Goal: Task Accomplishment & Management: Complete application form

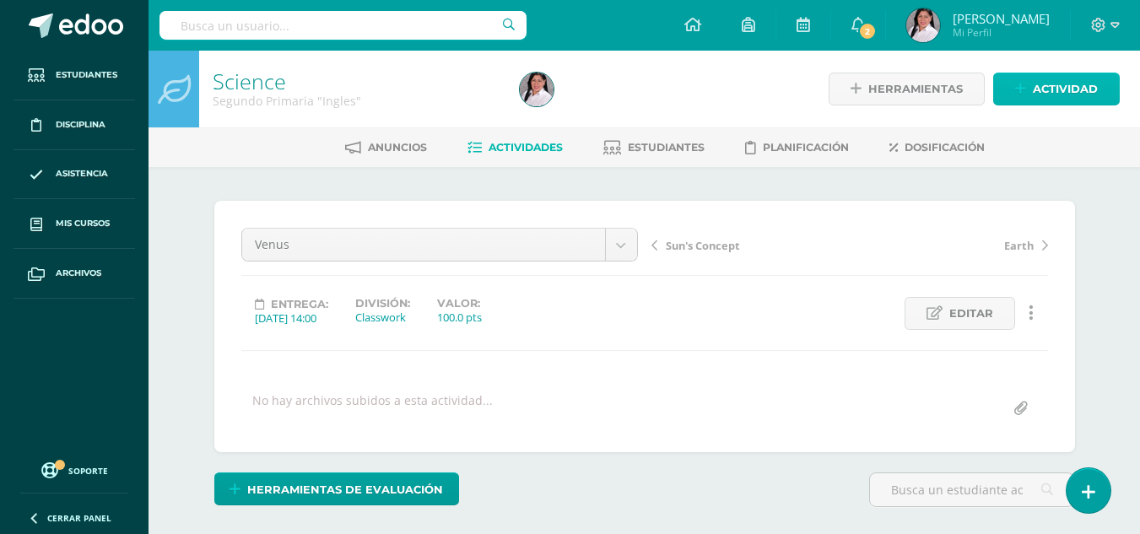
click at [1071, 95] on span "Actividad" at bounding box center [1064, 88] width 65 height 31
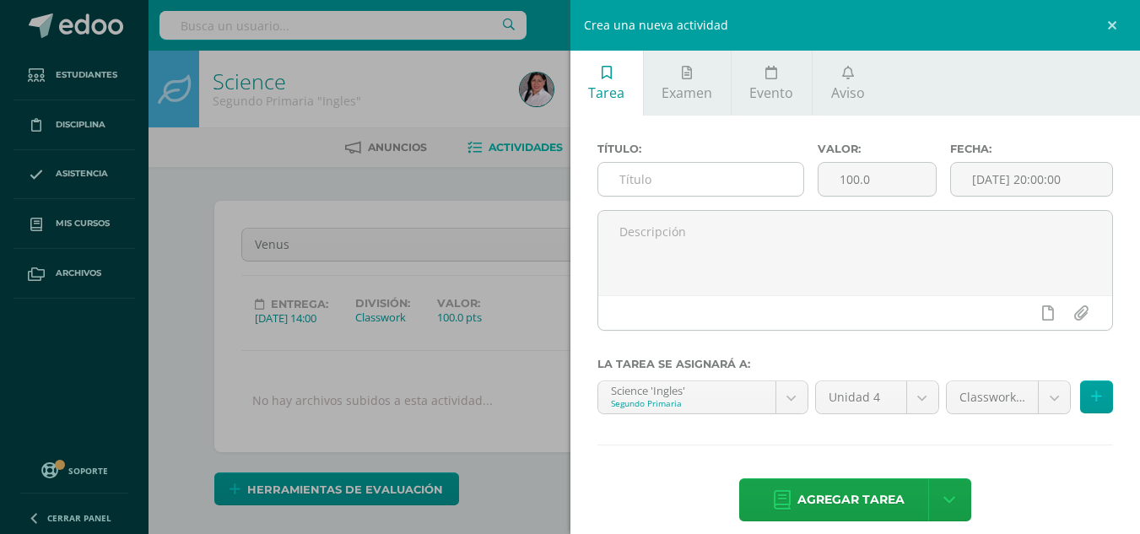
click at [641, 181] on input "text" at bounding box center [700, 179] width 205 height 33
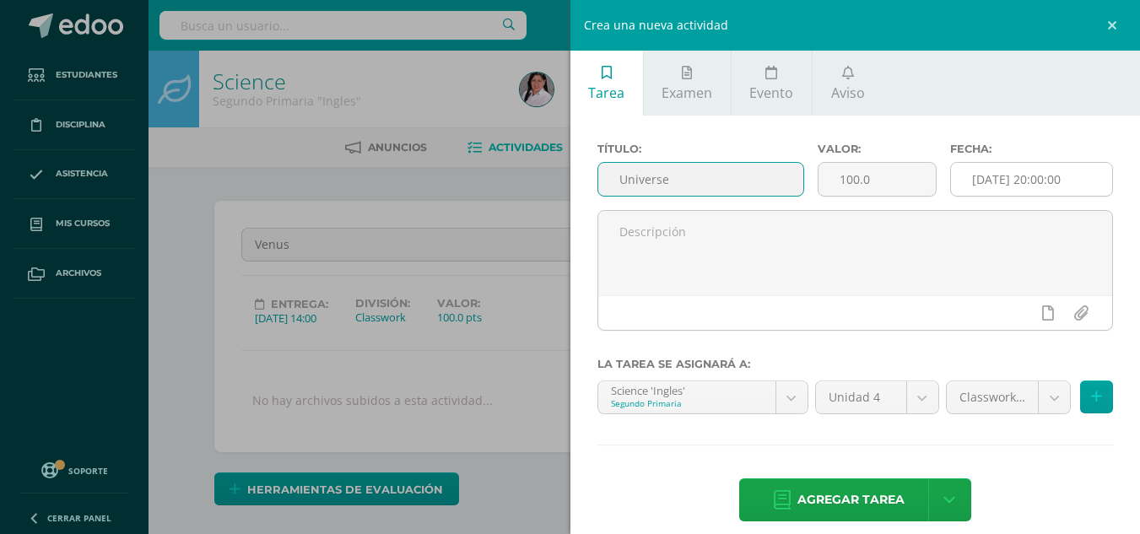
type input "Universe"
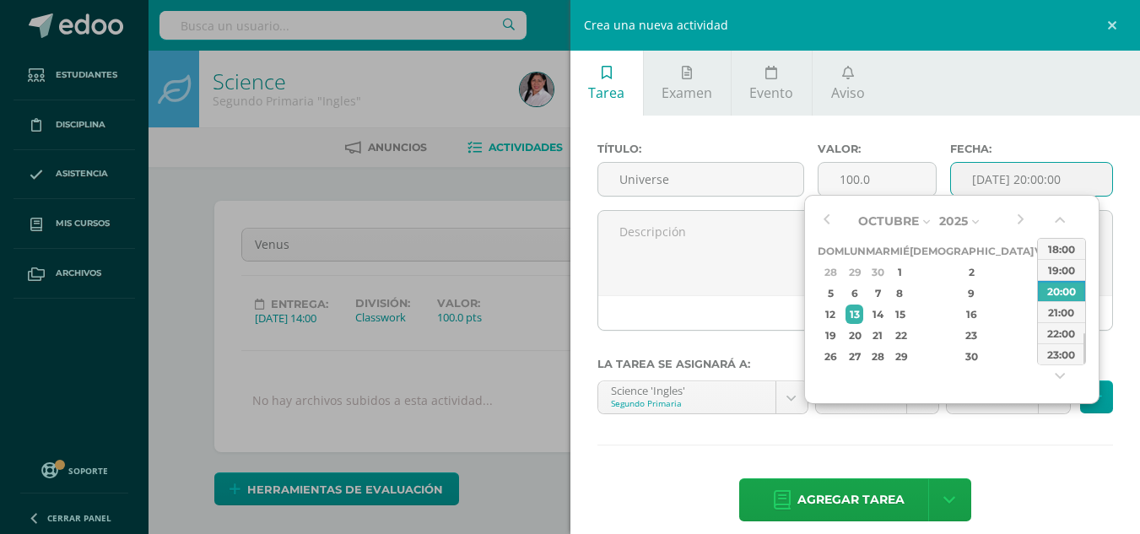
click at [968, 181] on input "[DATE] 20:00:00" at bounding box center [1031, 179] width 161 height 33
click at [907, 269] on div "1" at bounding box center [899, 271] width 15 height 19
click at [1062, 218] on button "button" at bounding box center [1061, 223] width 17 height 25
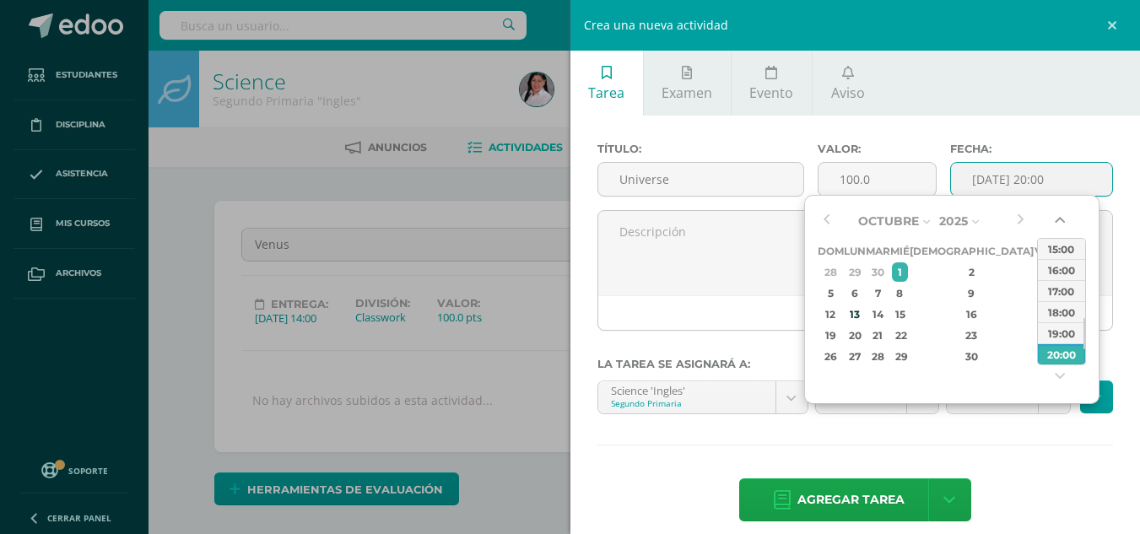
click at [1062, 218] on button "button" at bounding box center [1061, 223] width 17 height 25
click at [1054, 249] on div "14:00" at bounding box center [1061, 248] width 47 height 21
type input "2025-10-01 14:00"
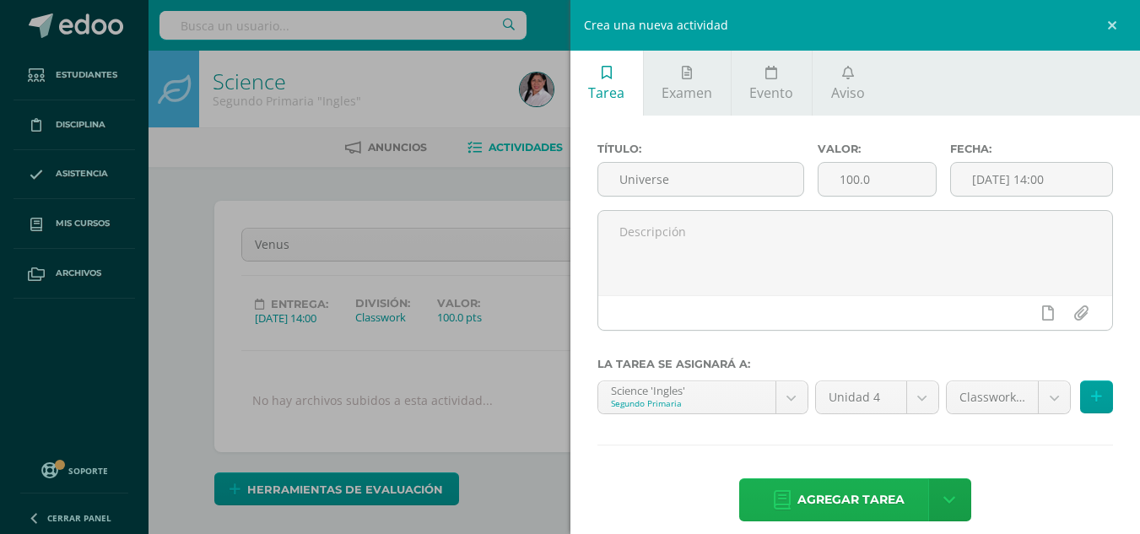
click at [873, 502] on span "Agregar tarea" at bounding box center [850, 499] width 107 height 41
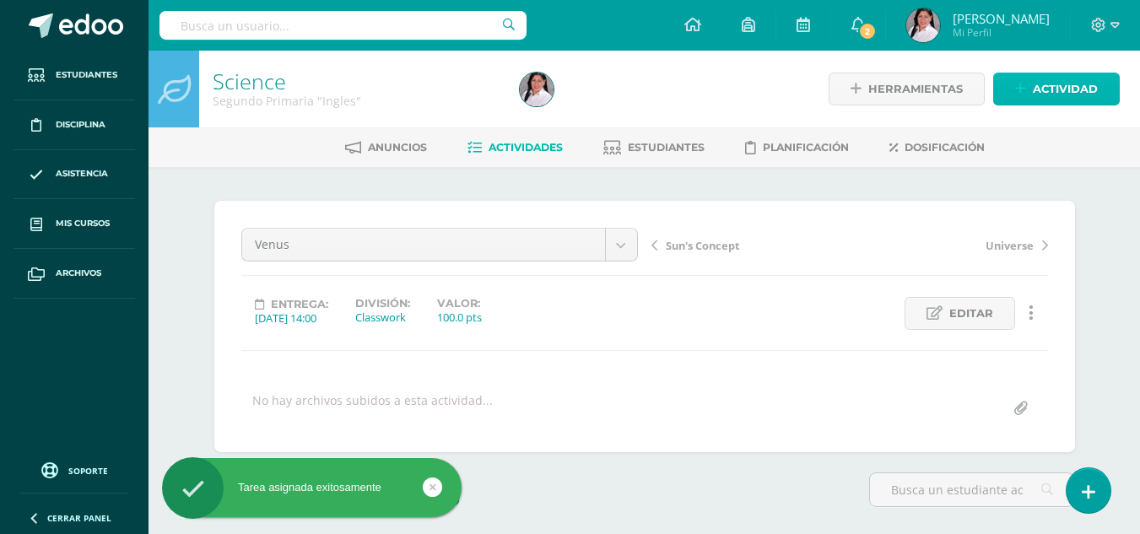
click at [1031, 94] on link "Actividad" at bounding box center [1056, 89] width 127 height 33
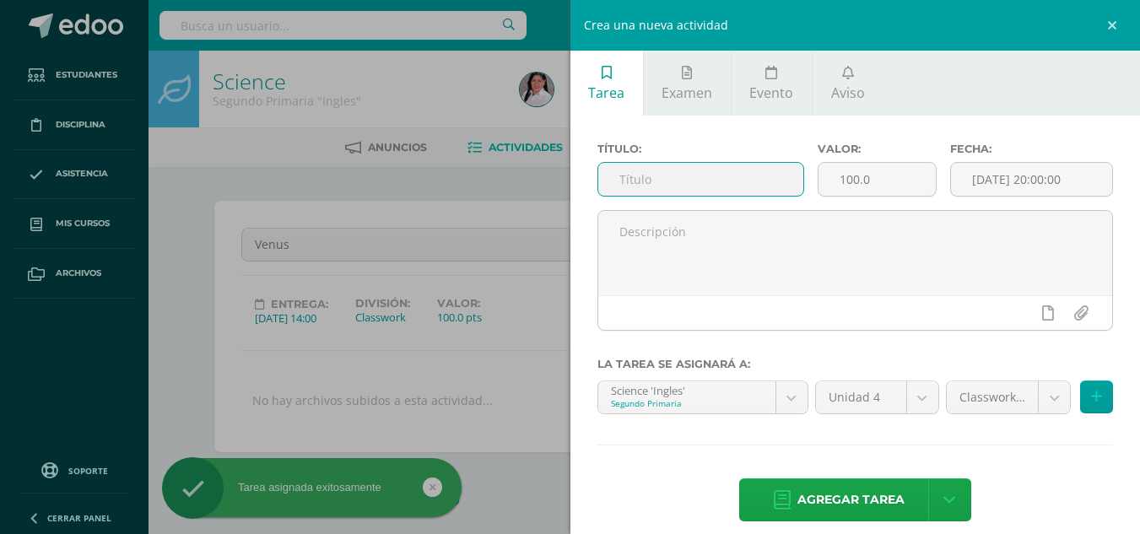
click at [764, 181] on input "text" at bounding box center [700, 179] width 205 height 33
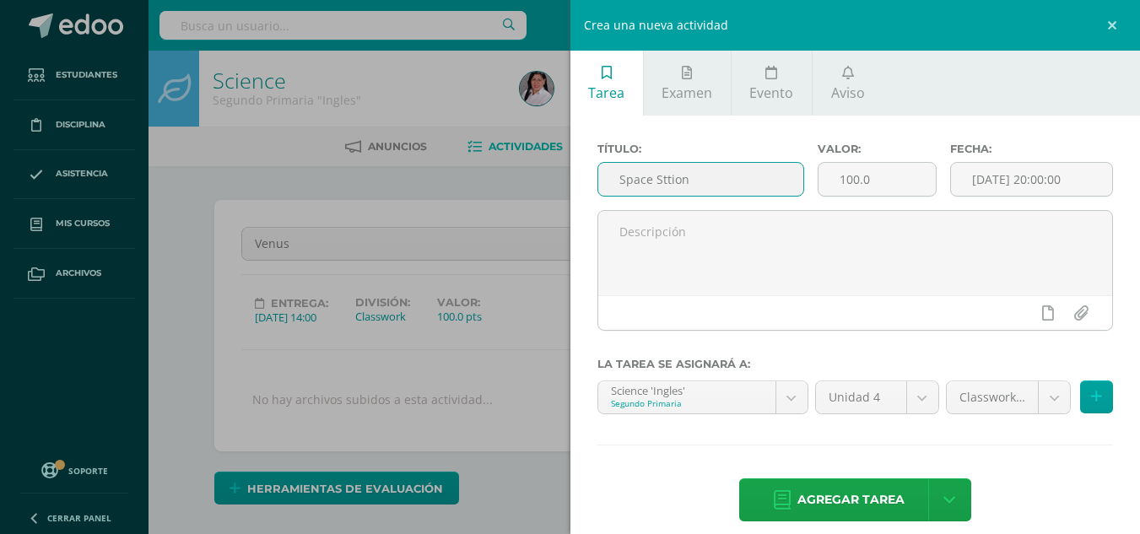
scroll to position [2, 0]
type input "[GEOGRAPHIC_DATA]"
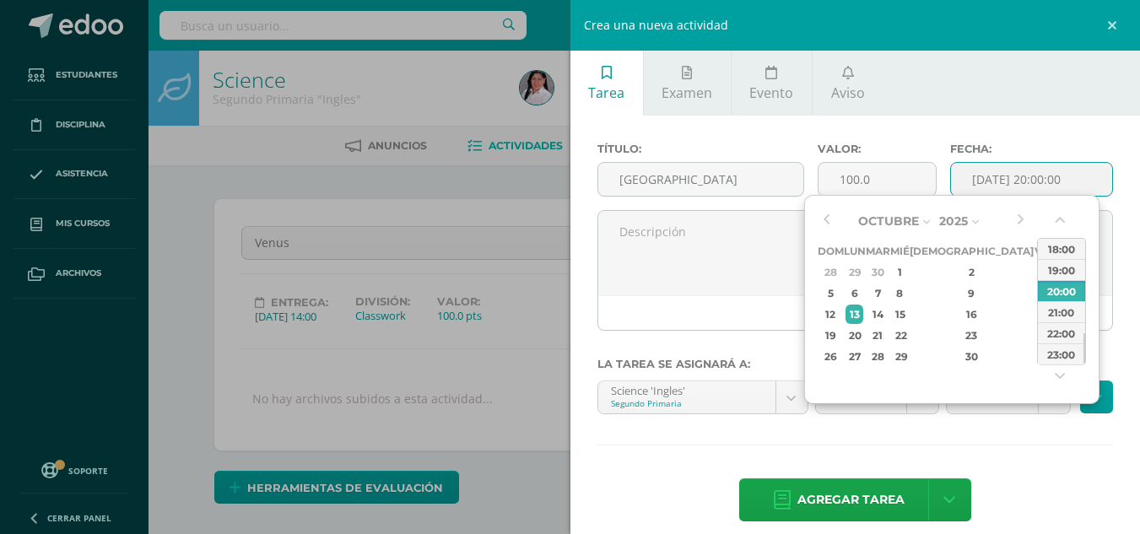
click at [986, 181] on input "[DATE] 20:00:00" at bounding box center [1031, 179] width 161 height 33
click at [907, 264] on div "1" at bounding box center [899, 271] width 15 height 19
click at [1052, 217] on div "00:00 01:00 02:00 03:00 04:00 05:00 06:00 07:00 08:00 09:00 10:00 11:00 12:00 1…" at bounding box center [1061, 301] width 49 height 173
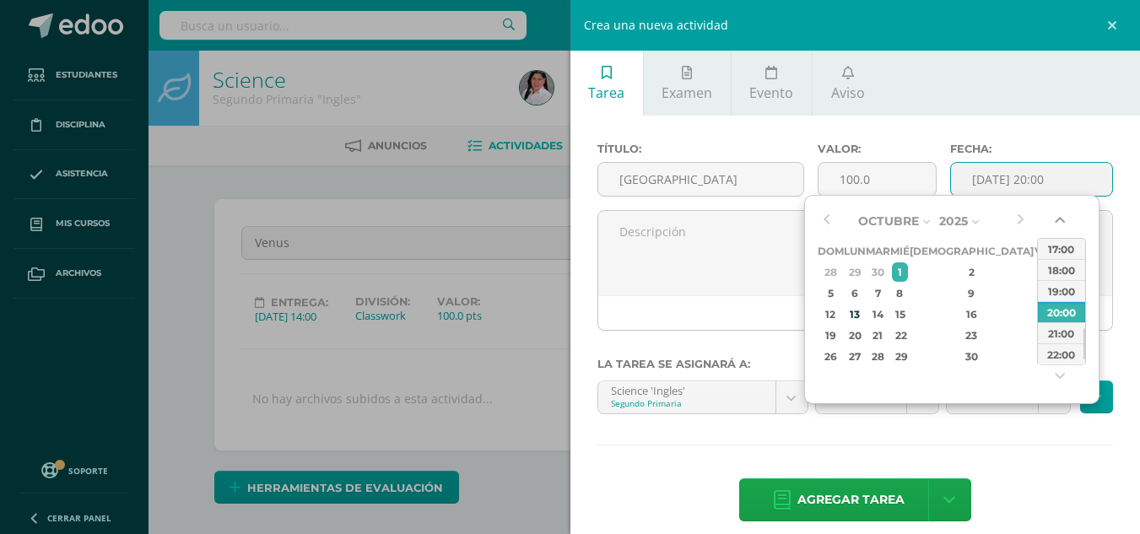
click at [1064, 220] on button "button" at bounding box center [1061, 223] width 17 height 25
click at [1057, 252] on div "14:00" at bounding box center [1061, 248] width 47 height 21
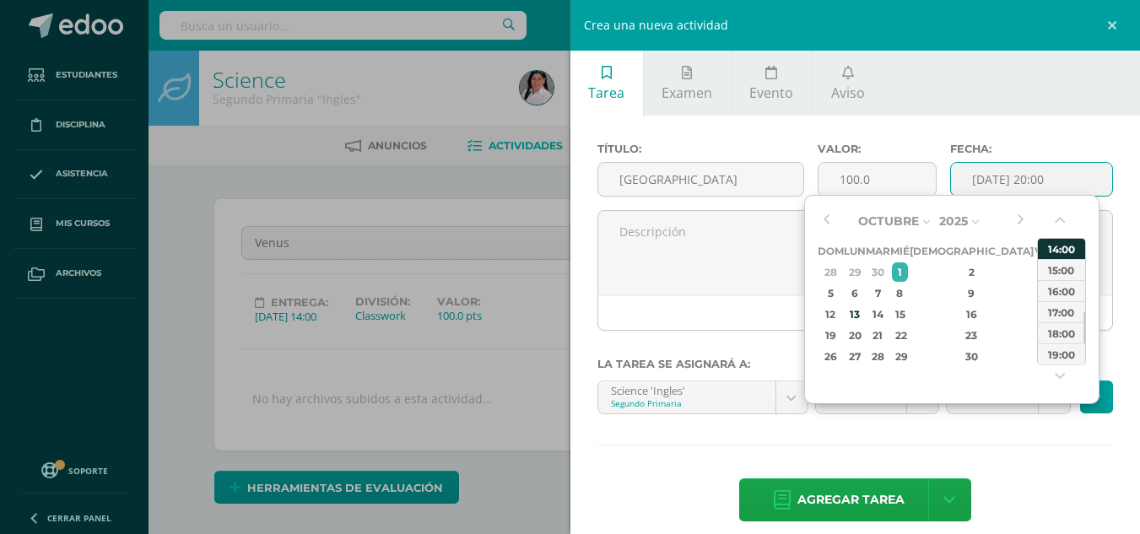
type input "2025-10-01 14:00"
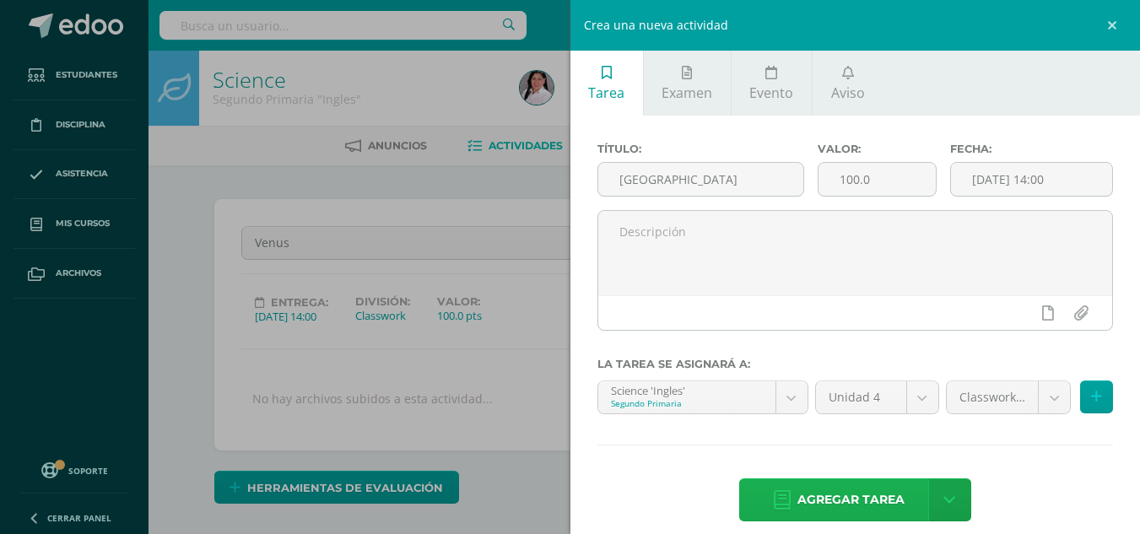
click at [838, 492] on span "Agregar tarea" at bounding box center [850, 499] width 107 height 41
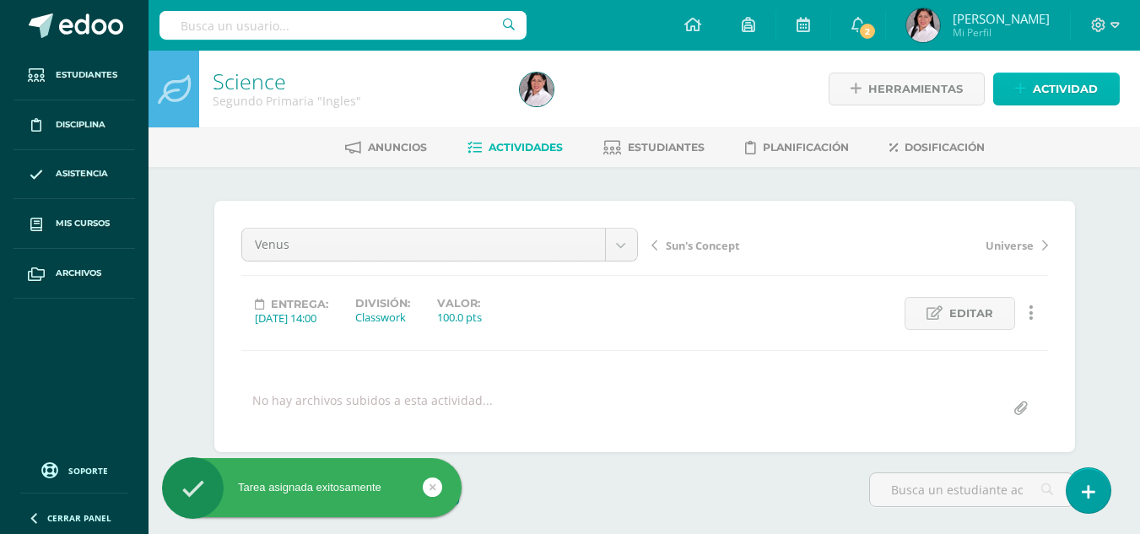
click at [1054, 77] on span "Actividad" at bounding box center [1064, 88] width 65 height 31
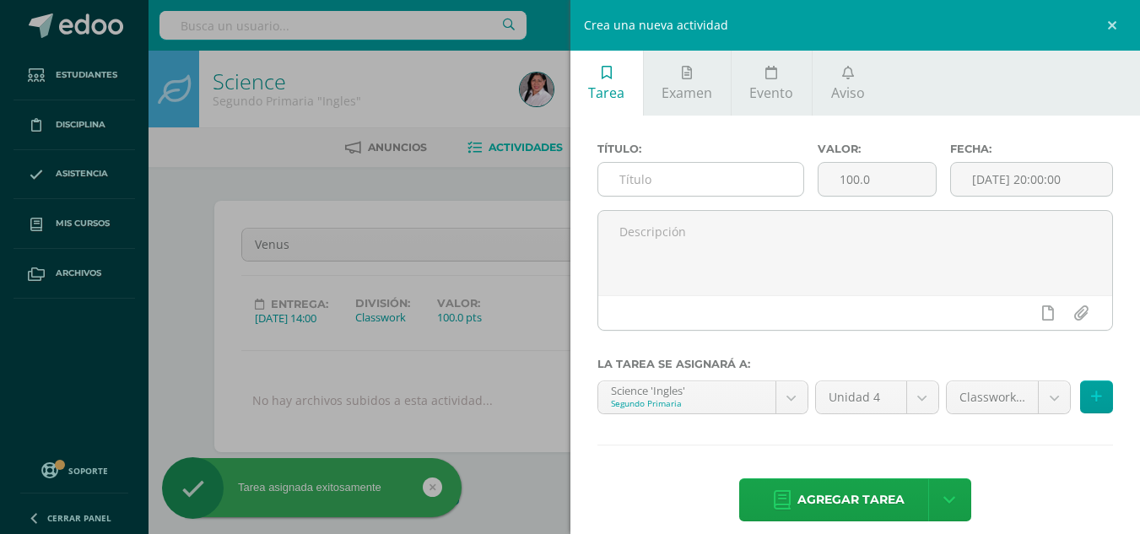
click at [742, 171] on input "text" at bounding box center [700, 179] width 205 height 33
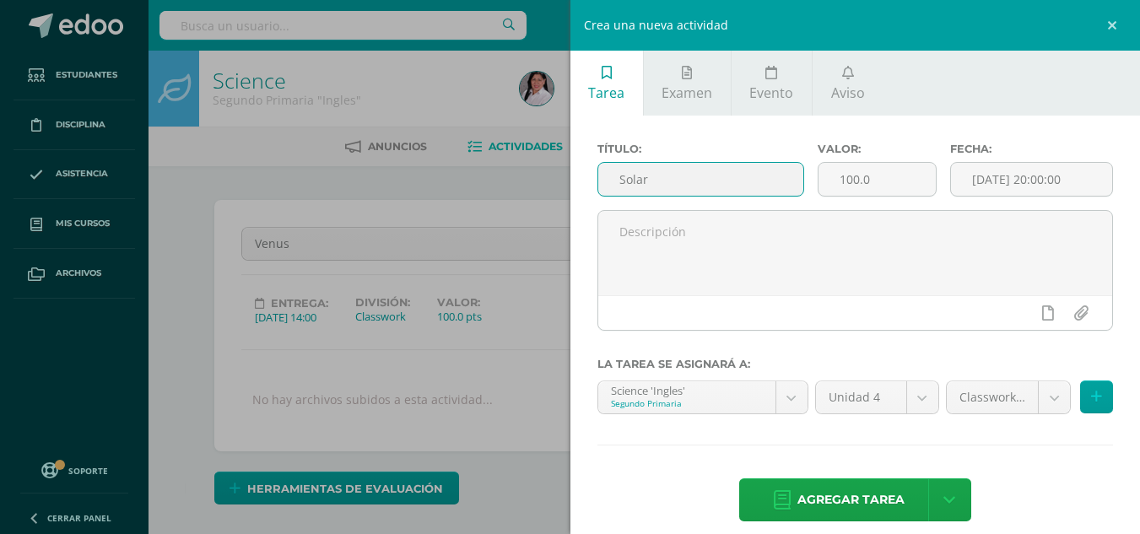
scroll to position [2, 0]
type input "Solar System"
click at [1005, 176] on input "[DATE] 20:00:00" at bounding box center [1031, 179] width 161 height 33
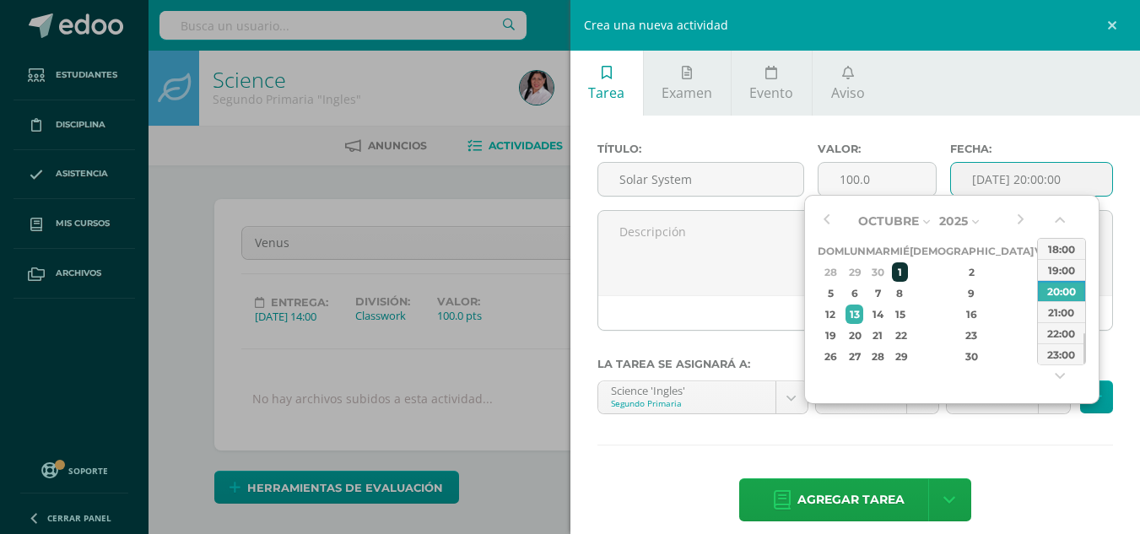
click at [907, 264] on div "1" at bounding box center [899, 271] width 15 height 19
click at [1056, 212] on button "button" at bounding box center [1061, 223] width 17 height 25
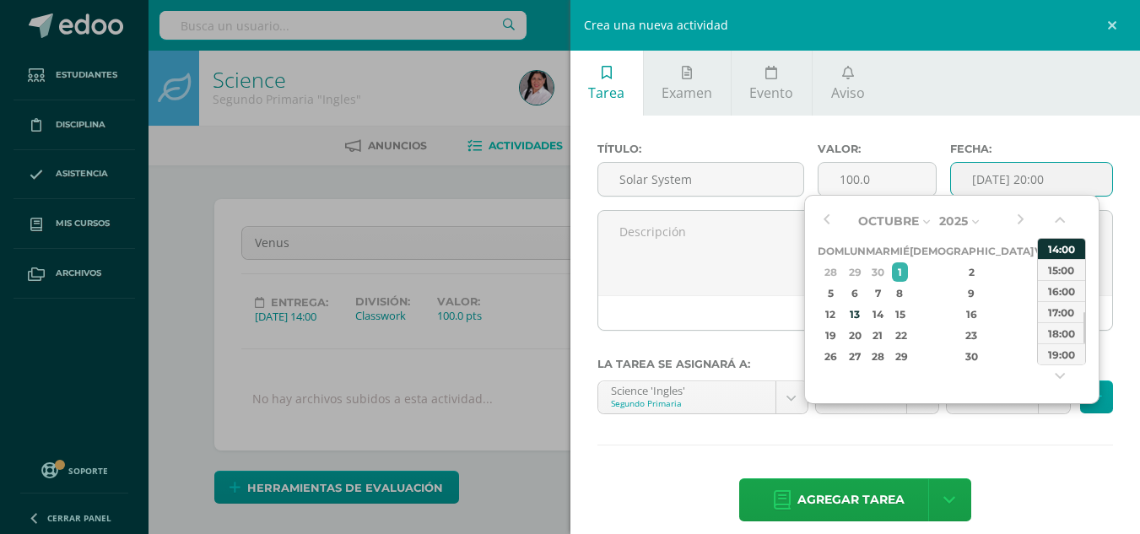
click at [1057, 246] on div "14:00" at bounding box center [1061, 248] width 47 height 21
type input "2025-10-01 14:00"
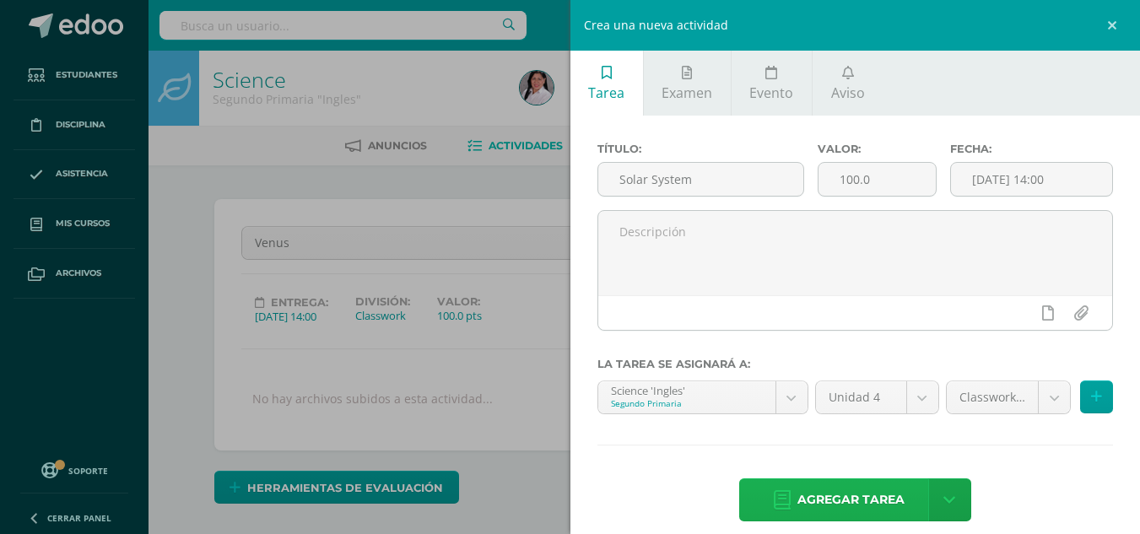
click at [850, 495] on span "Agregar tarea" at bounding box center [850, 499] width 107 height 41
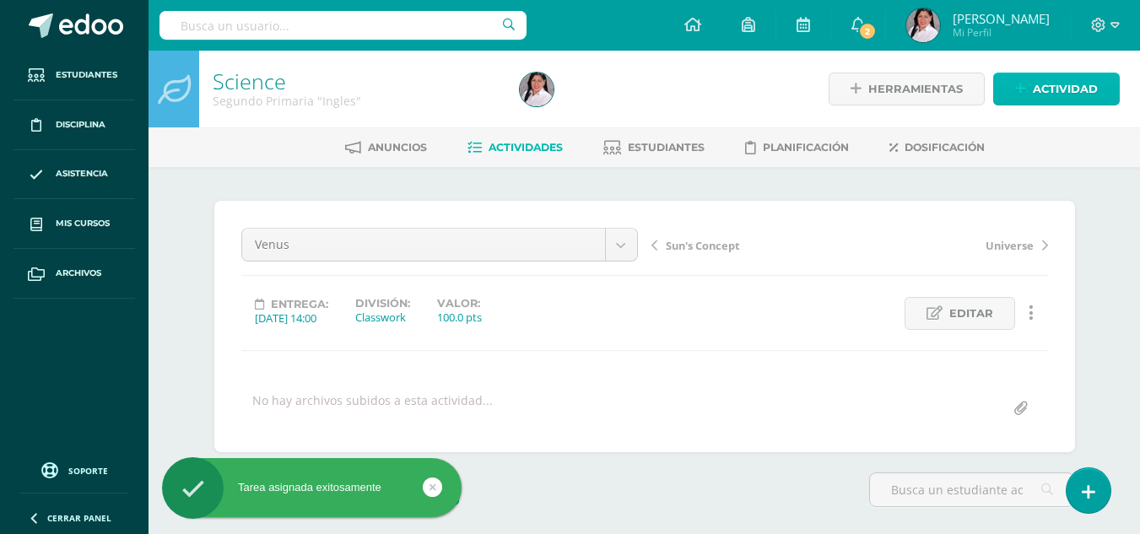
click at [1034, 86] on span "Actividad" at bounding box center [1064, 88] width 65 height 31
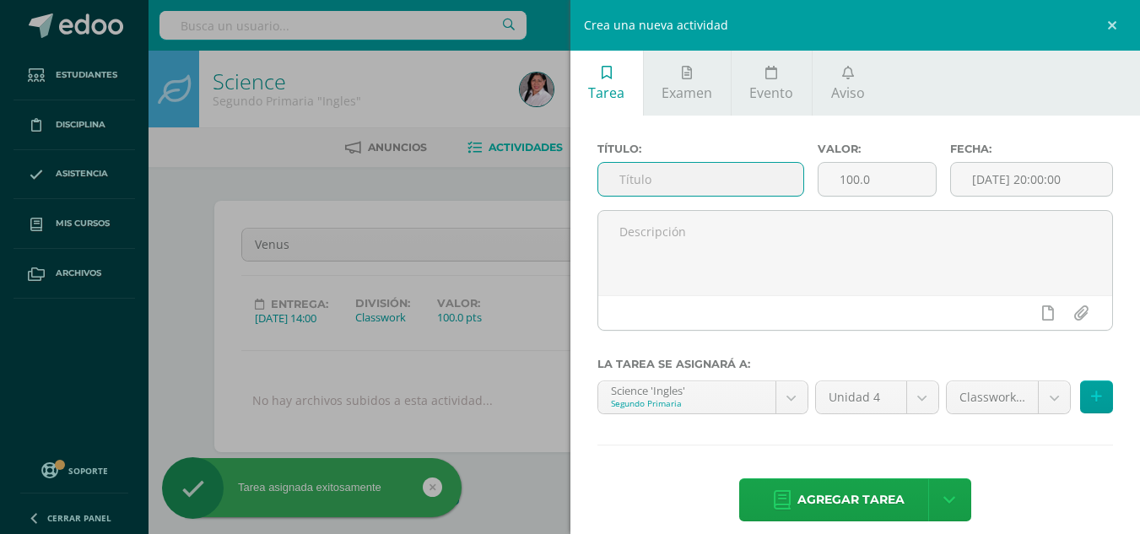
click at [636, 182] on input "text" at bounding box center [700, 179] width 205 height 33
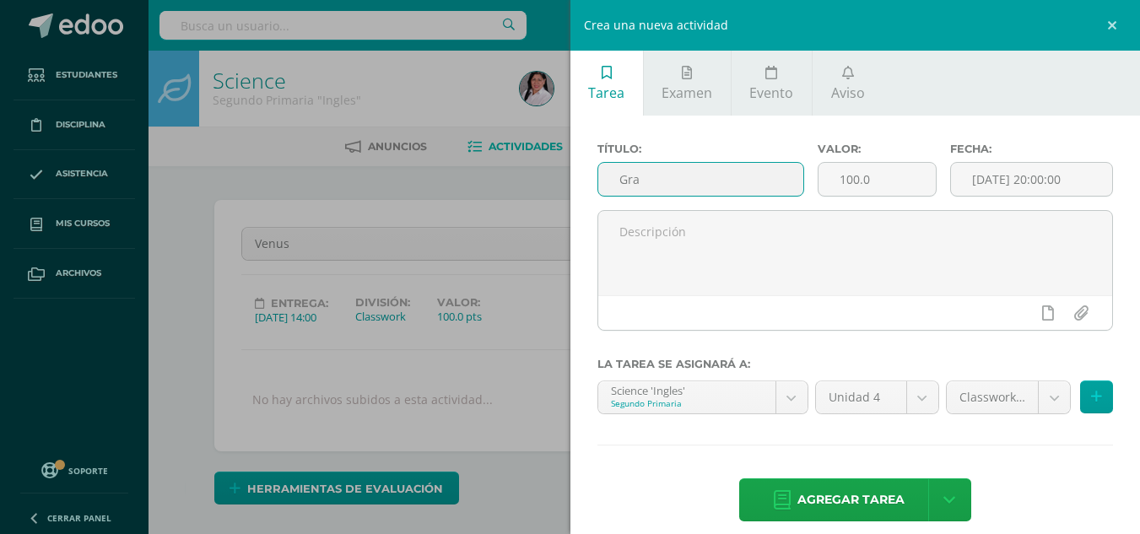
scroll to position [2, 0]
type input "Gravity"
click at [994, 181] on input "[DATE] 20:00:00" at bounding box center [1031, 179] width 161 height 33
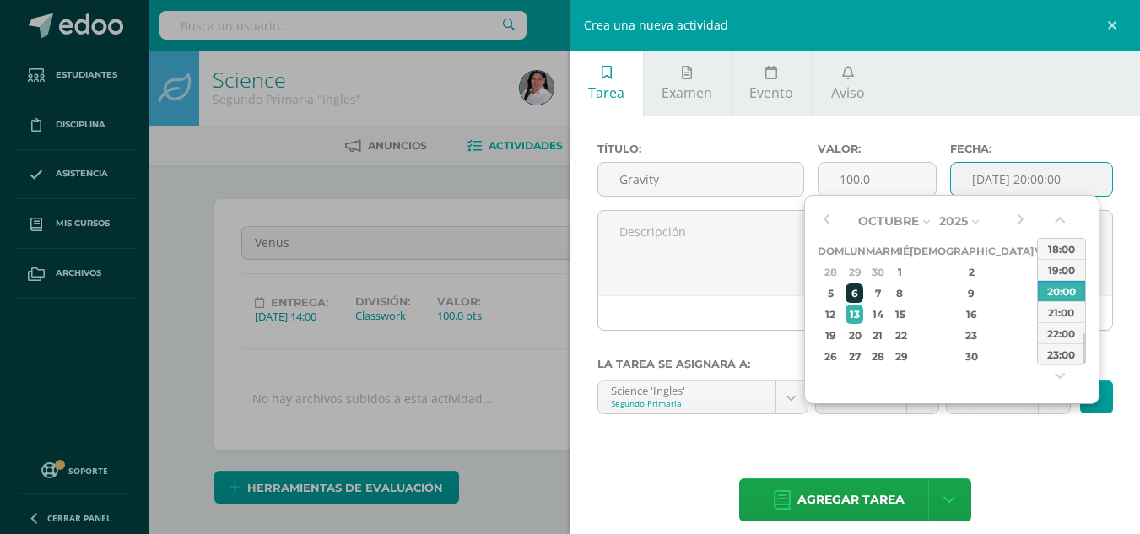
click at [863, 294] on div "6" at bounding box center [854, 292] width 18 height 19
click at [1056, 213] on button "button" at bounding box center [1061, 223] width 17 height 25
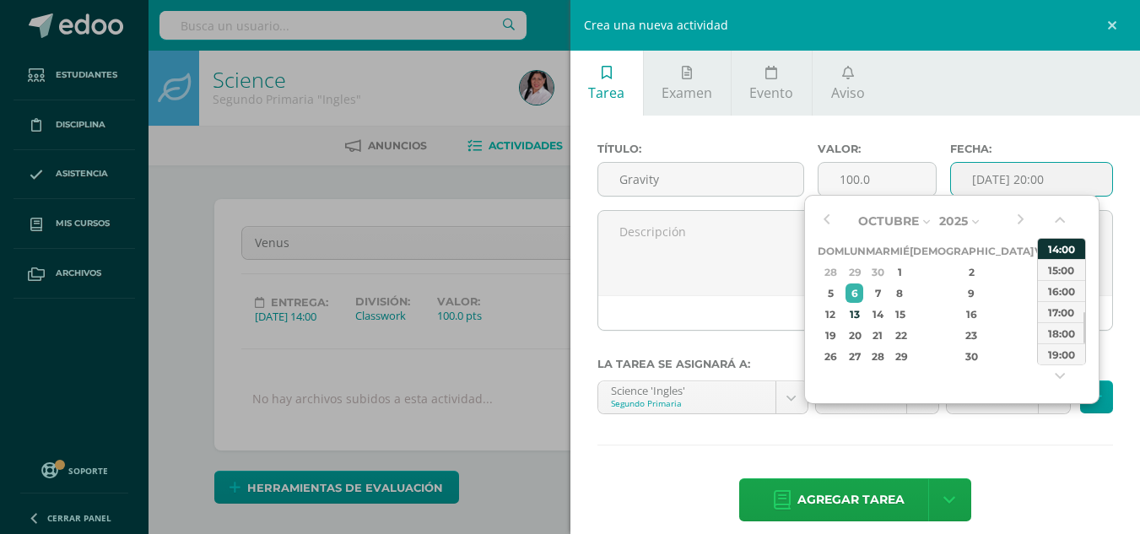
click at [1065, 251] on div "14:00" at bounding box center [1061, 248] width 47 height 21
type input "2025-10-06 14:00"
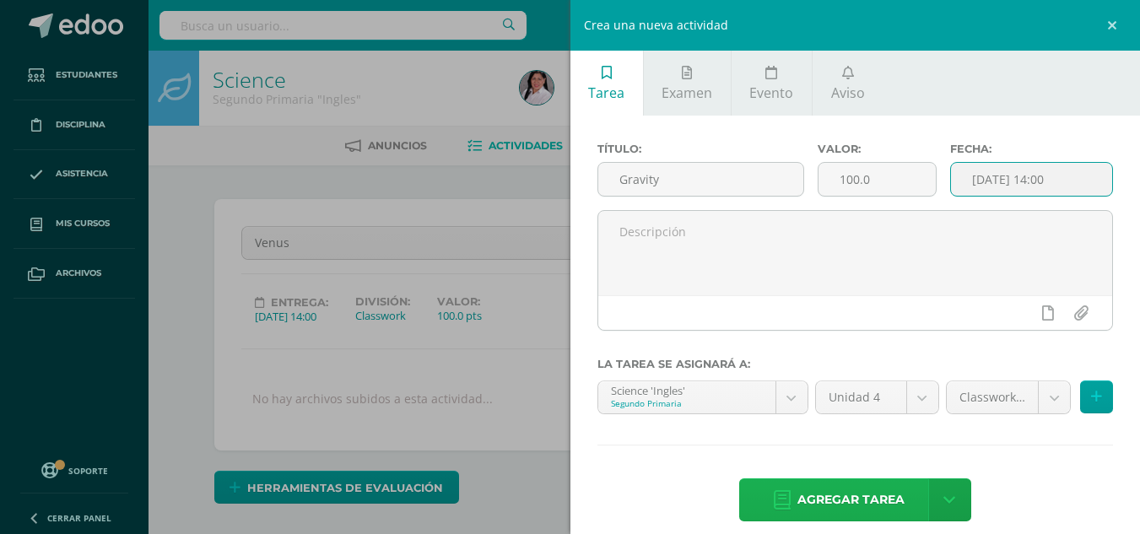
click at [850, 512] on span "Agregar tarea" at bounding box center [850, 499] width 107 height 41
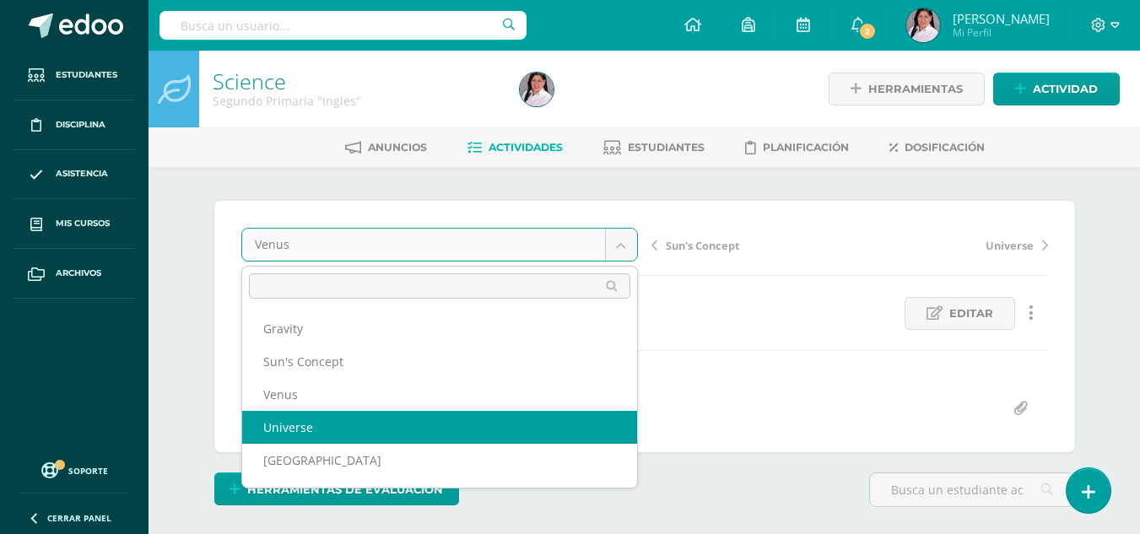
select select "/dashboard/teacher/grade-activity/238531/"
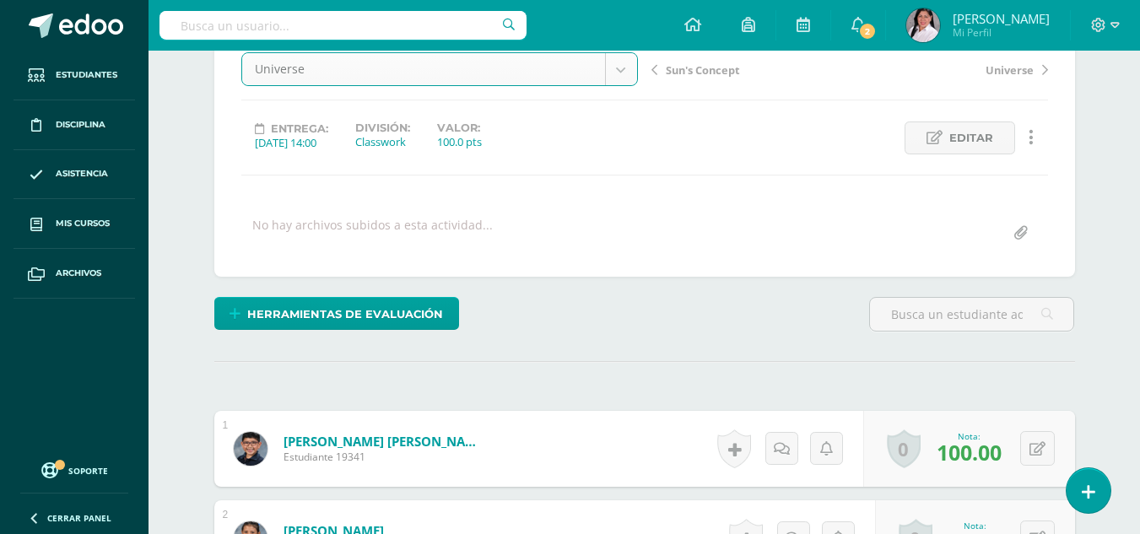
scroll to position [326, 0]
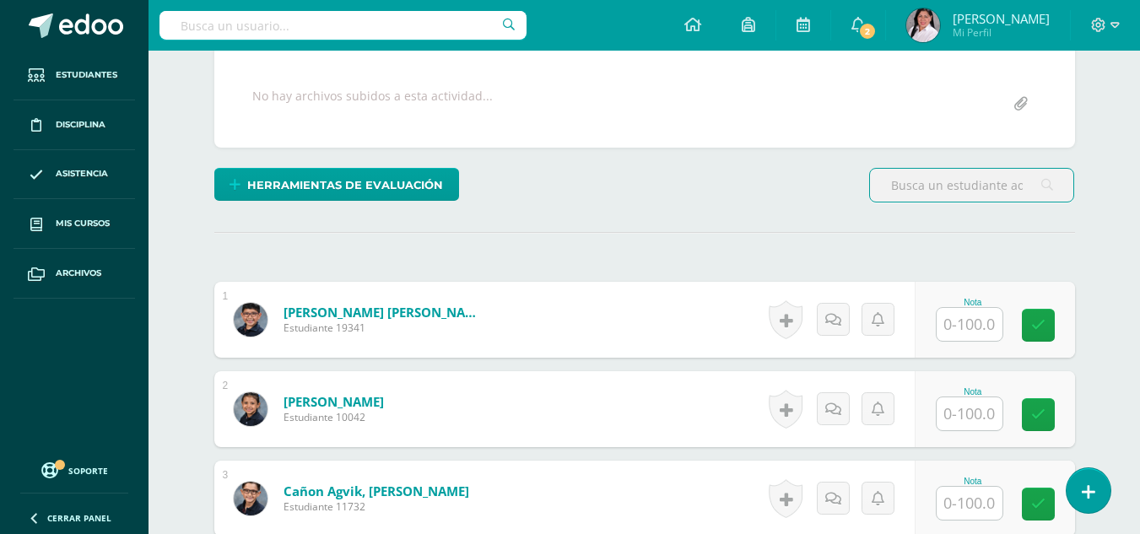
scroll to position [305, 0]
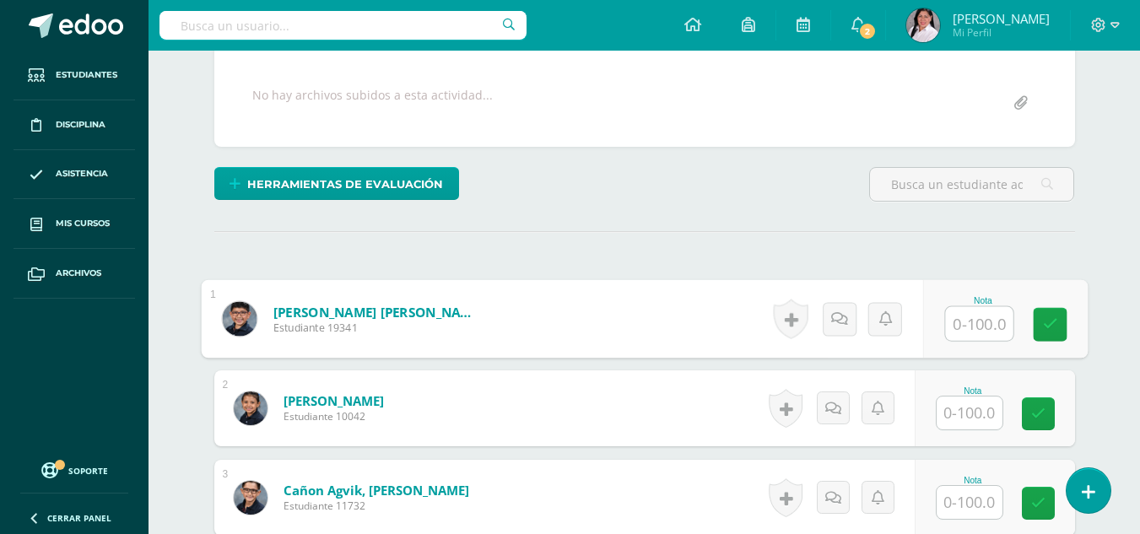
click at [982, 321] on input "text" at bounding box center [978, 324] width 67 height 34
type input "70"
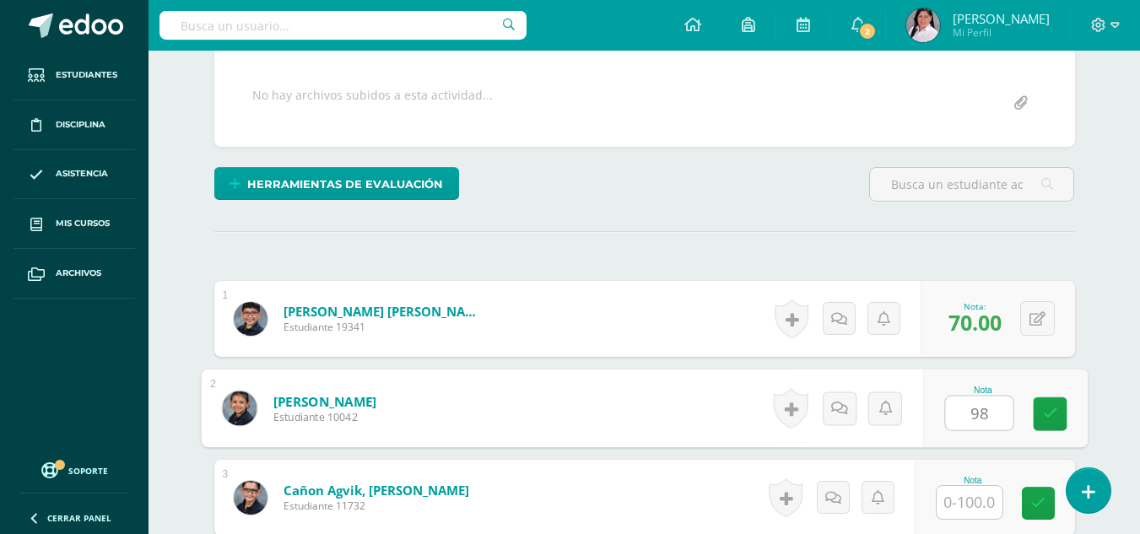
type input "98"
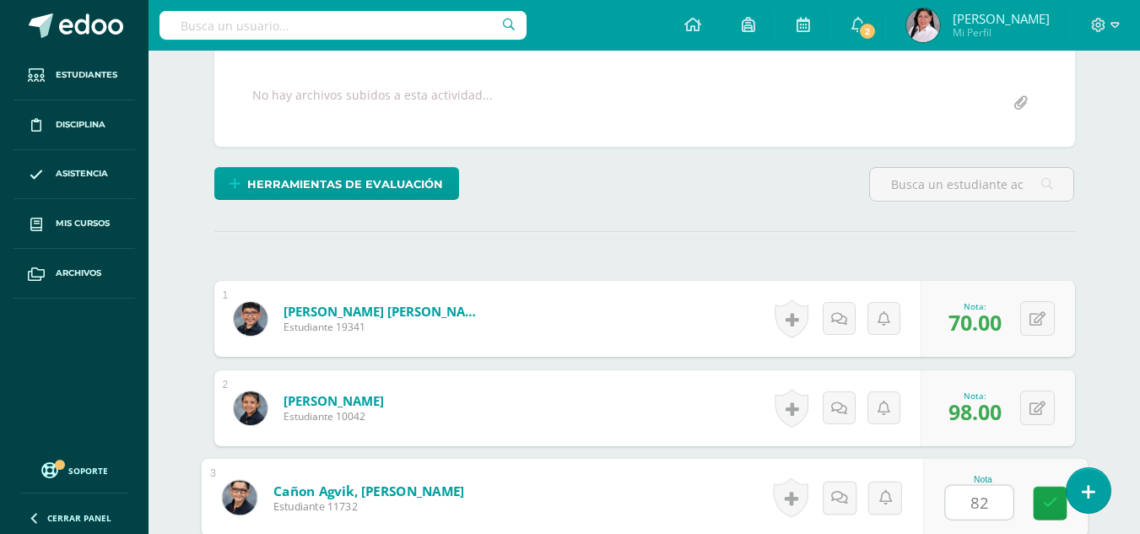
type input "82"
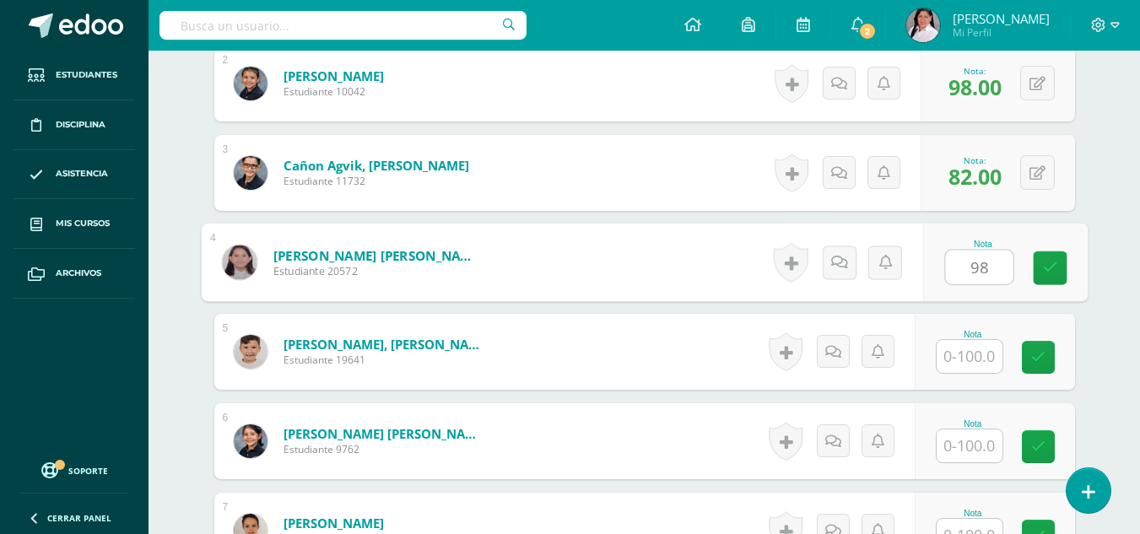
type input "98"
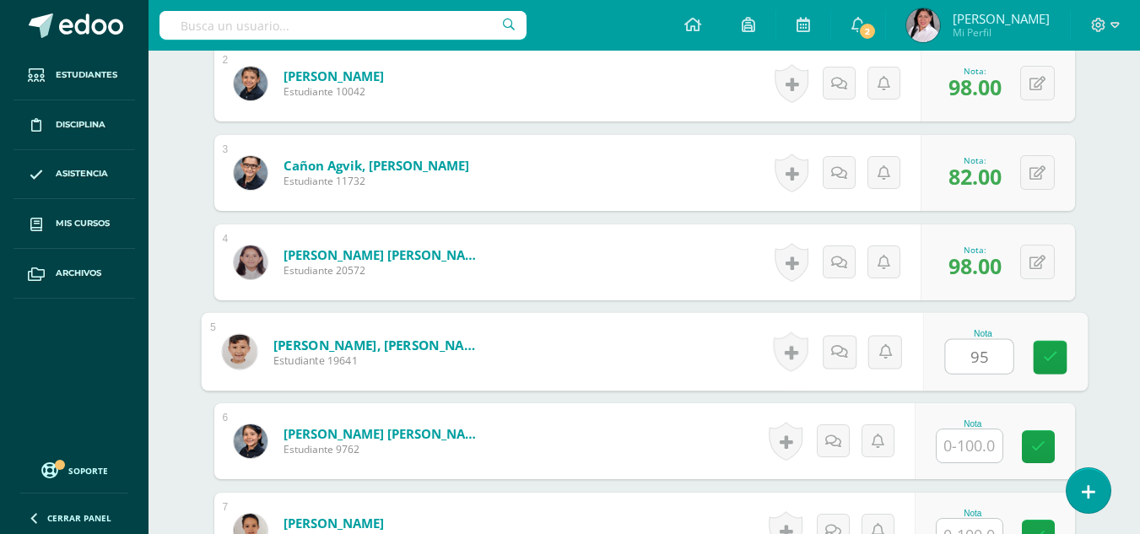
type input "95"
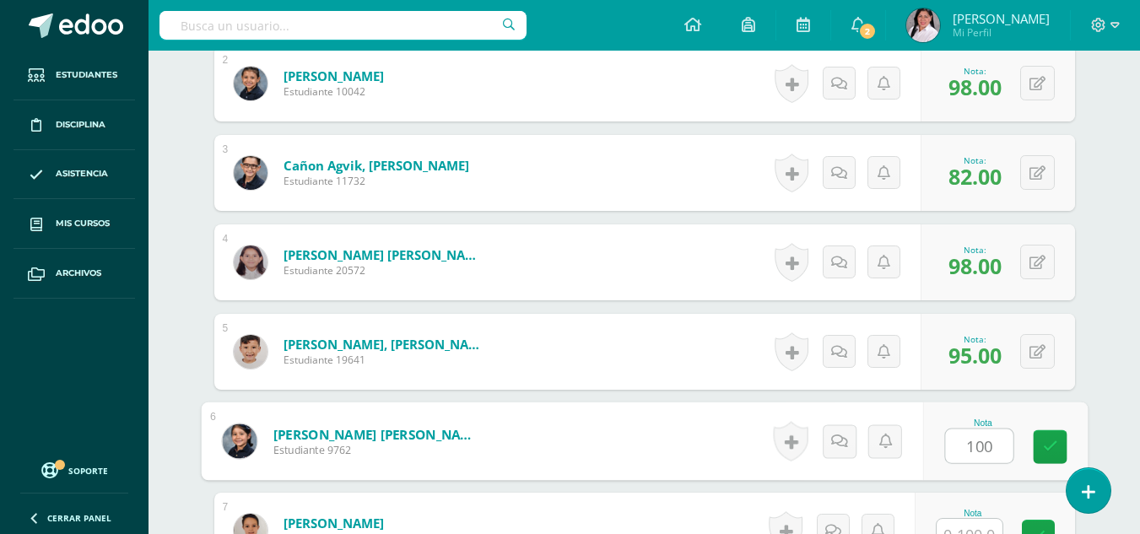
type input "100"
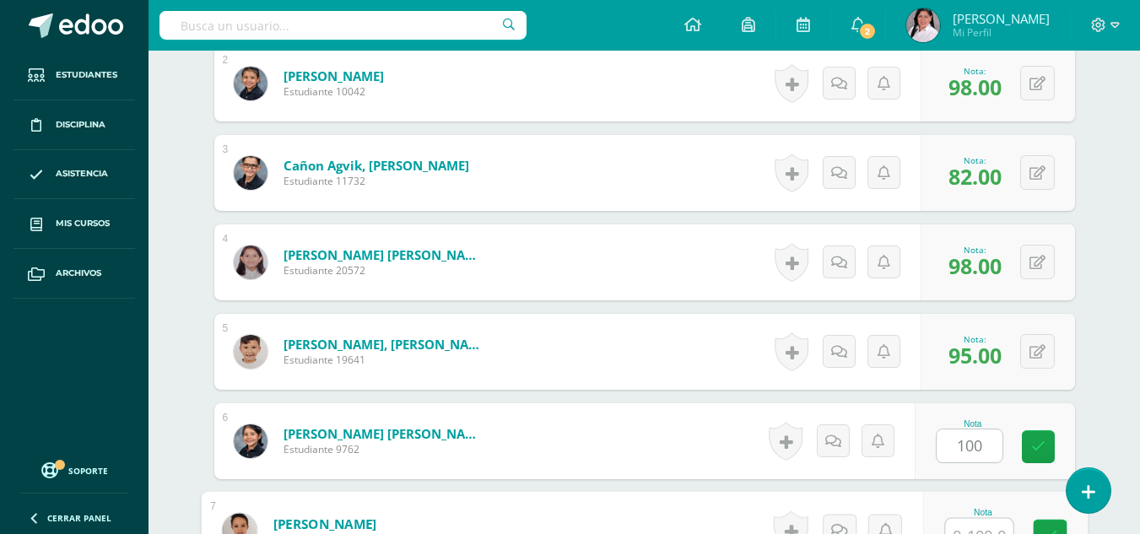
scroll to position [648, 0]
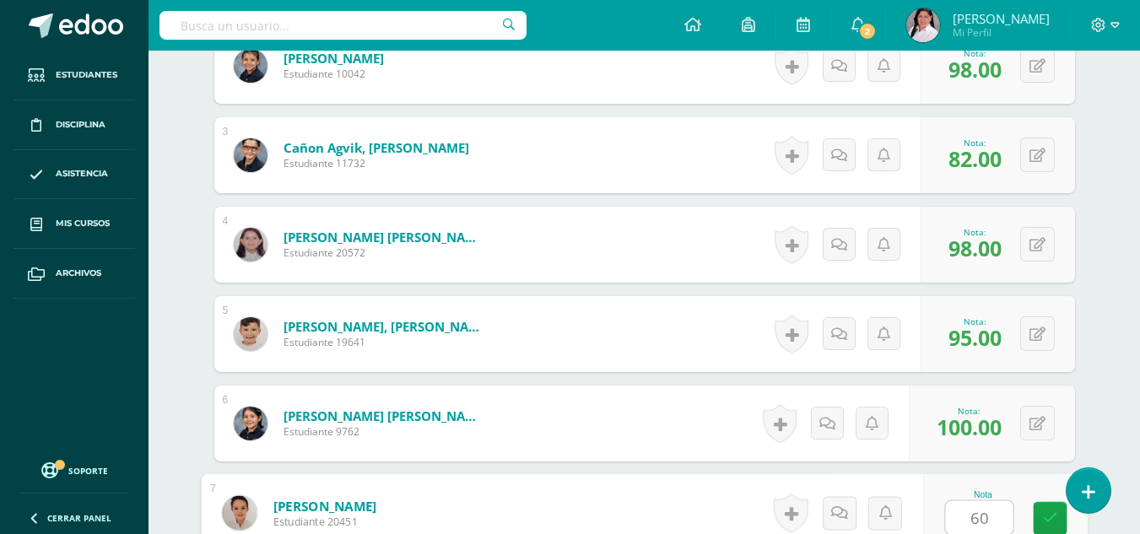
type input "60"
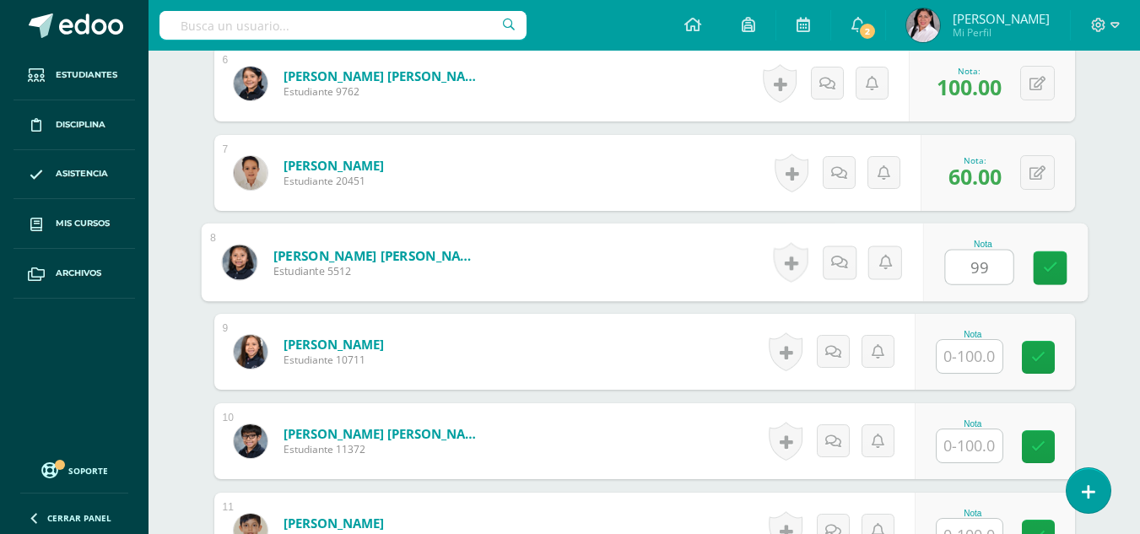
type input "99"
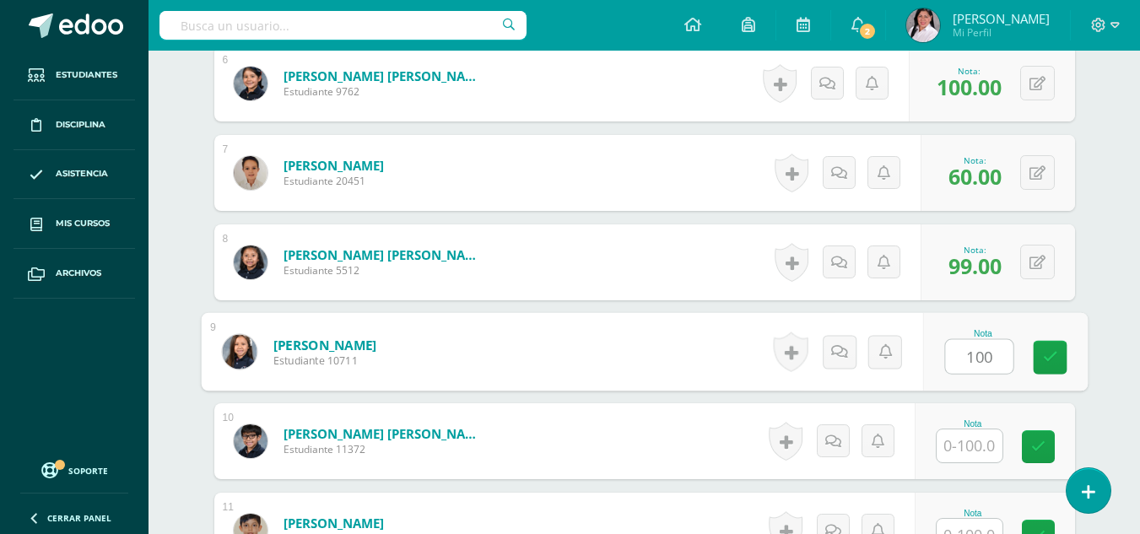
type input "100"
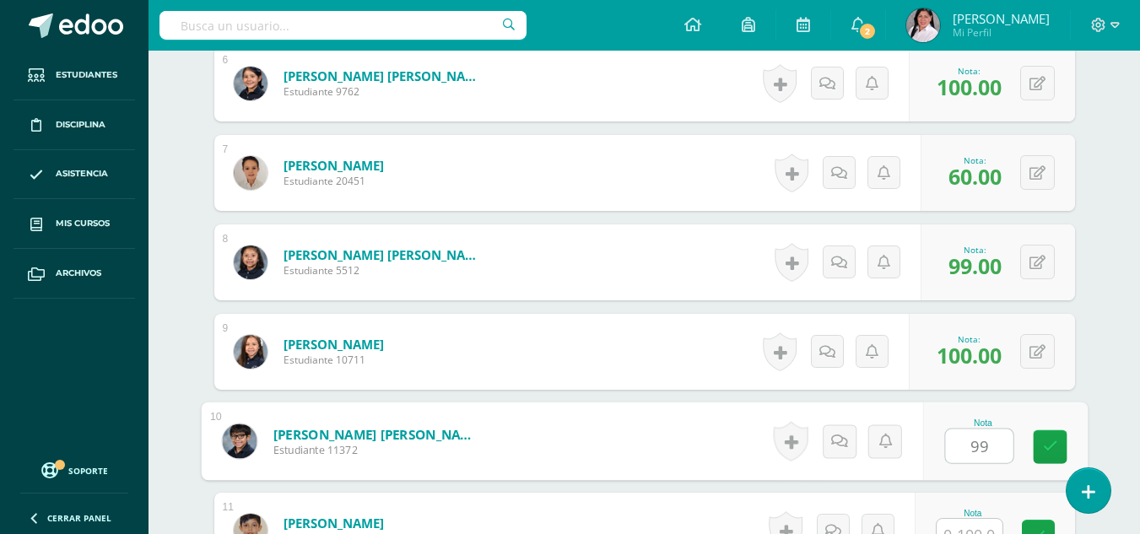
type input "99"
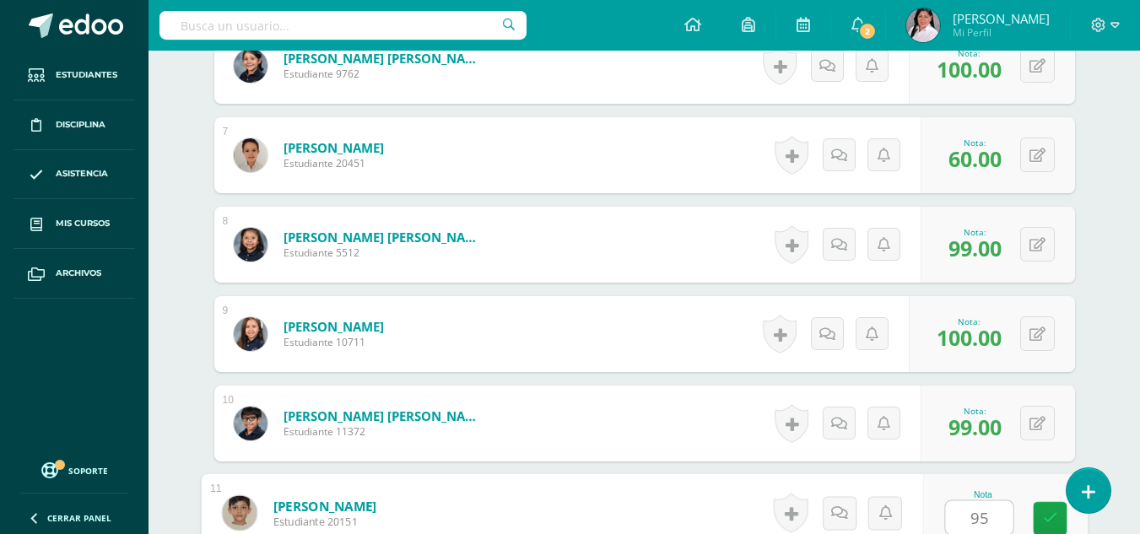
type input "95"
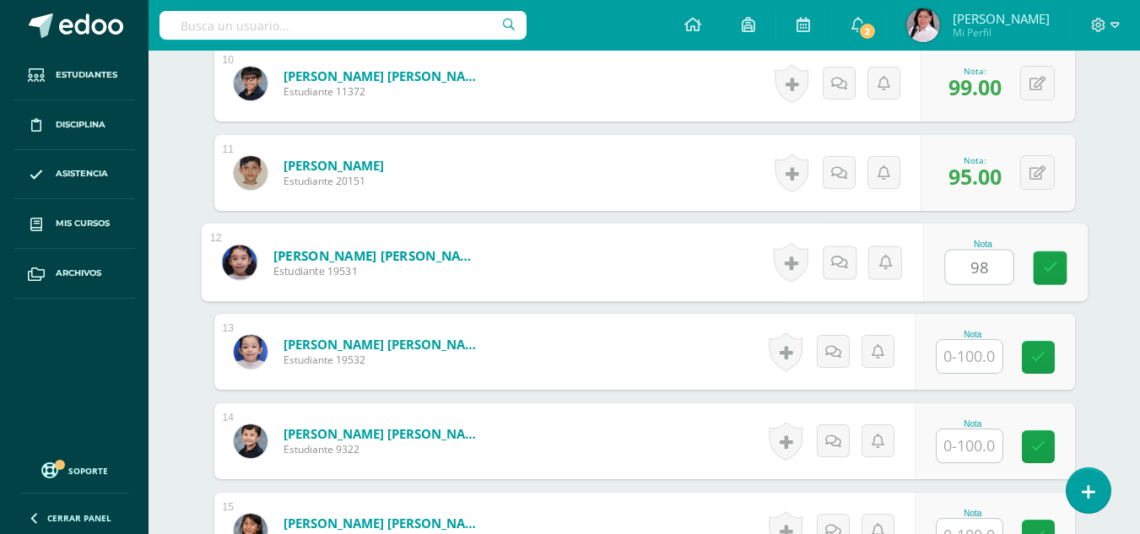
type input "98"
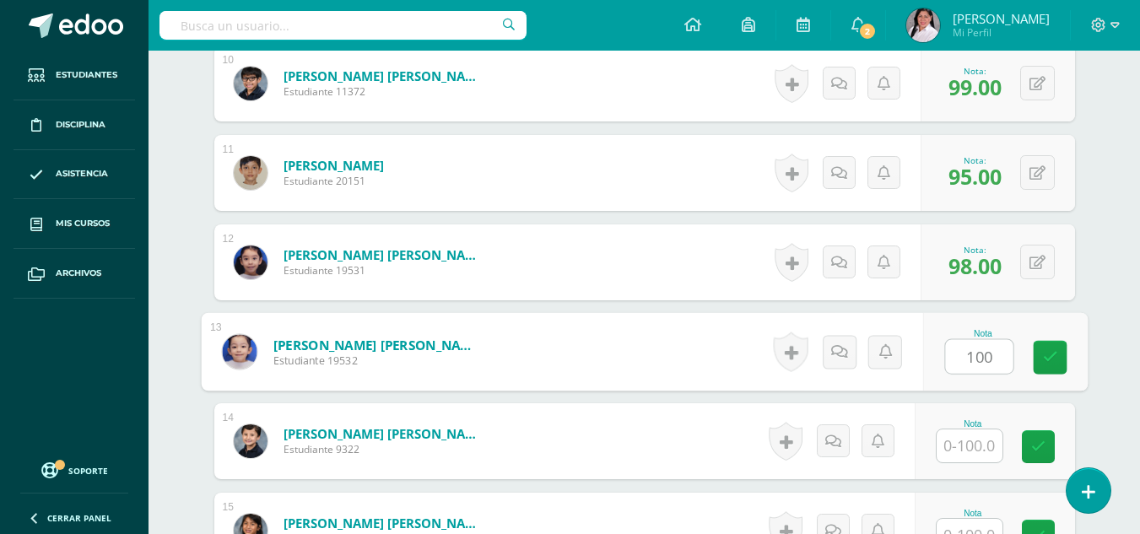
type input "100"
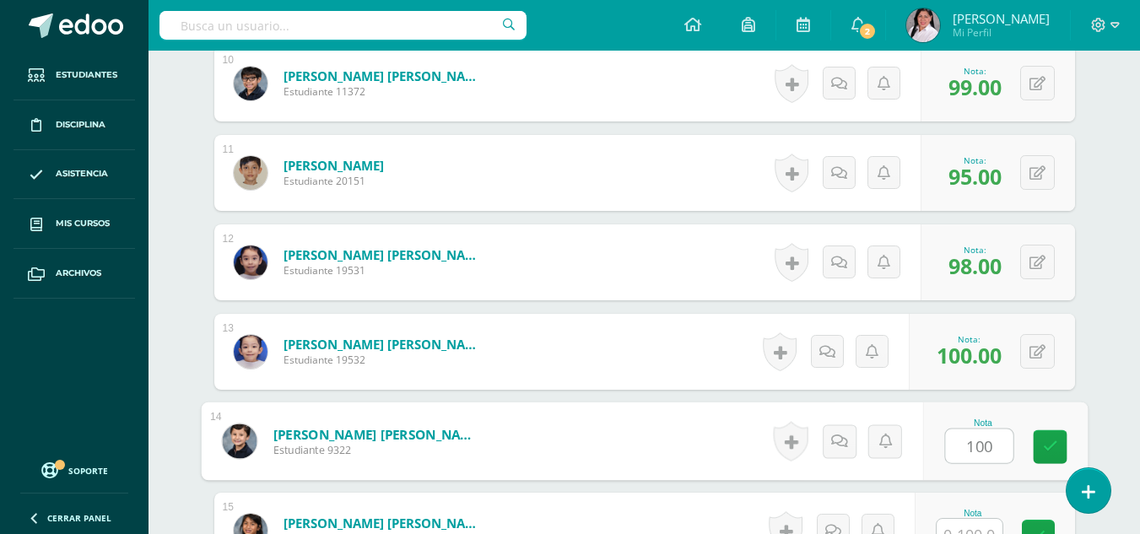
type input "100"
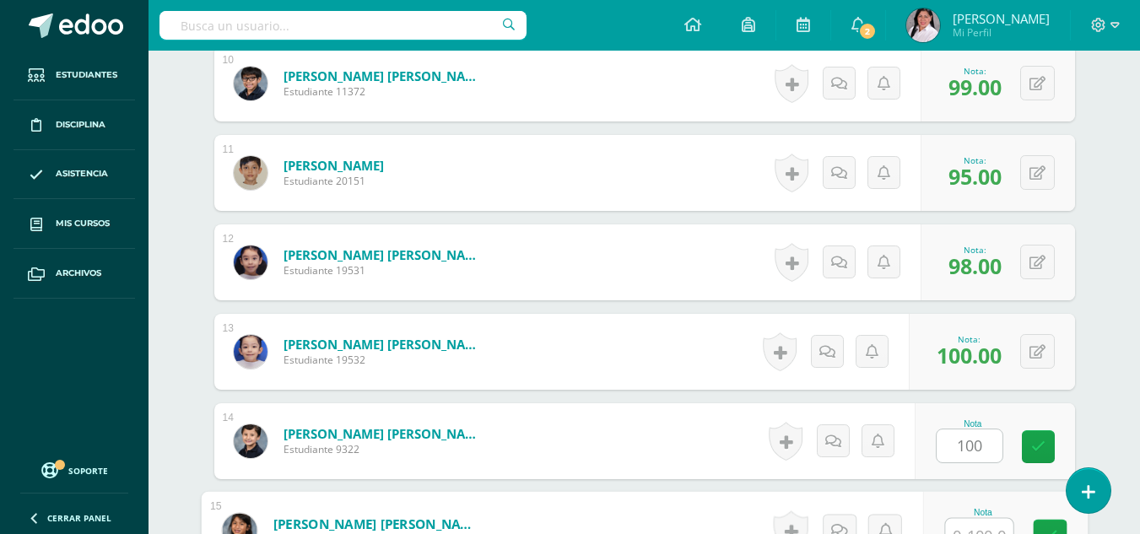
scroll to position [1363, 0]
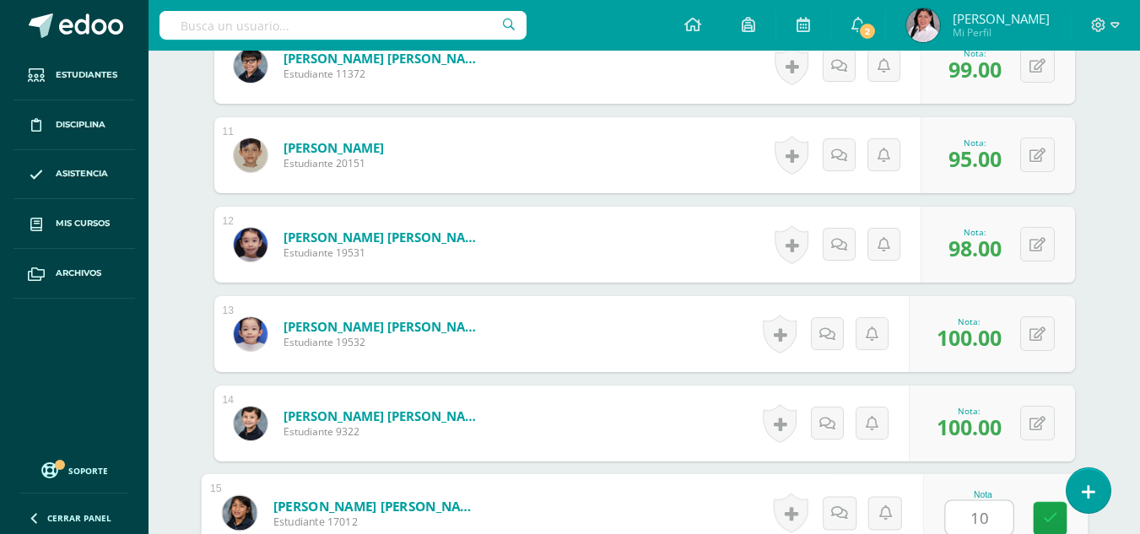
type input "100"
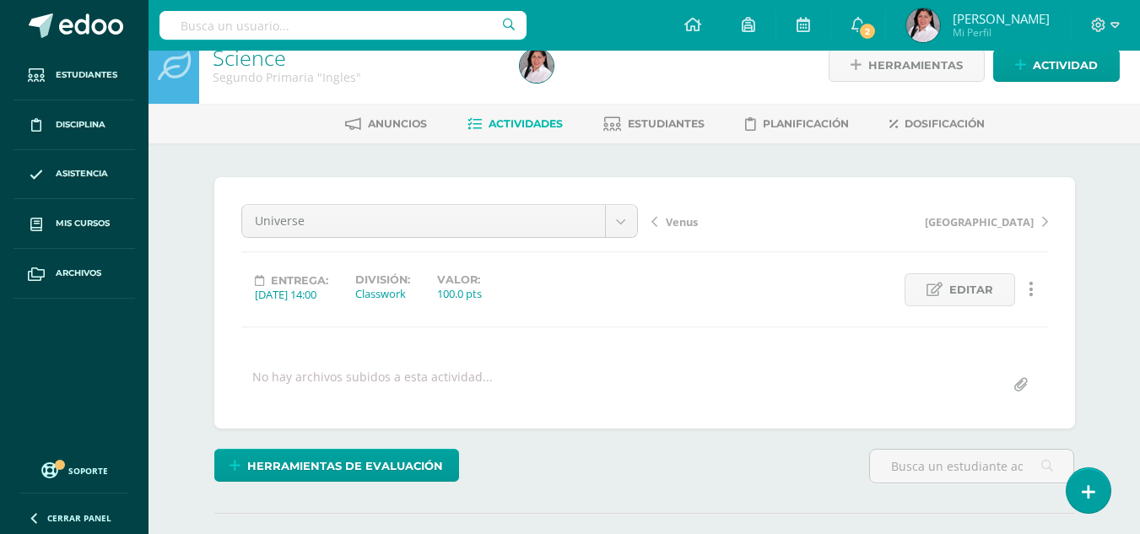
scroll to position [1, 0]
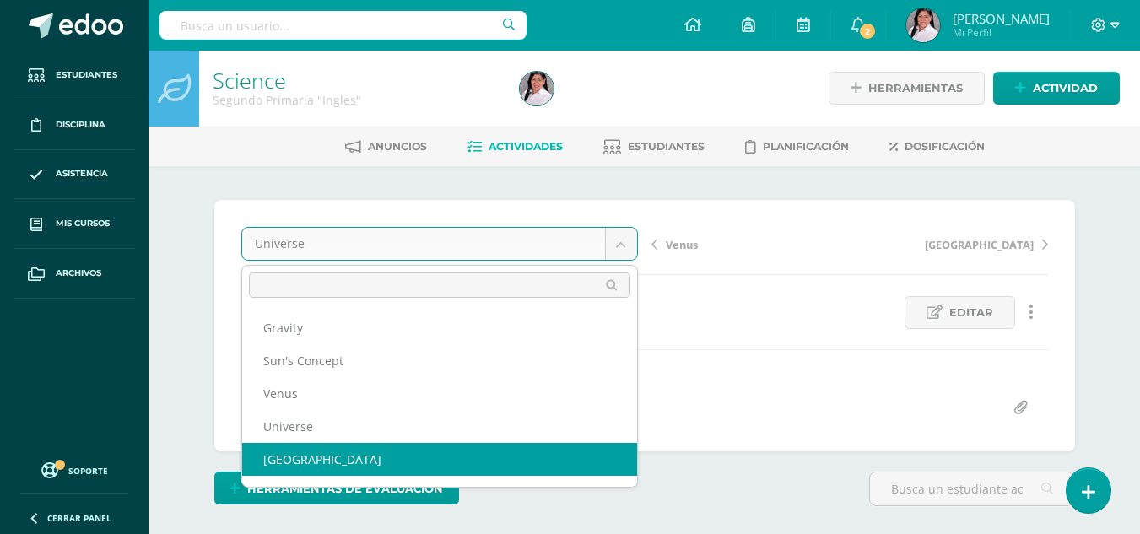
select select "/dashboard/teacher/grade-activity/238532/"
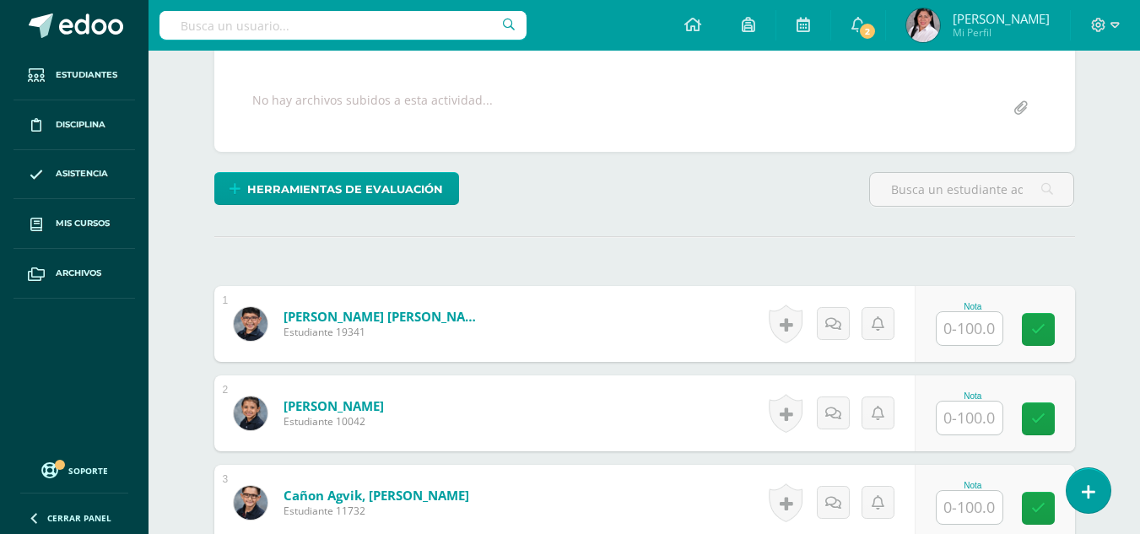
scroll to position [304, 0]
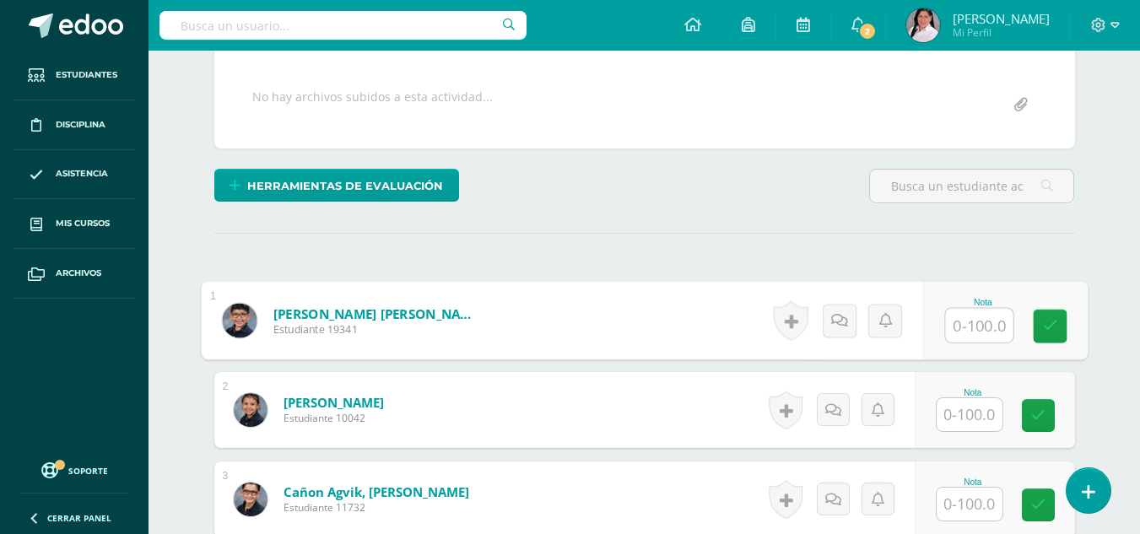
click at [957, 315] on input "text" at bounding box center [978, 326] width 67 height 34
type input "75"
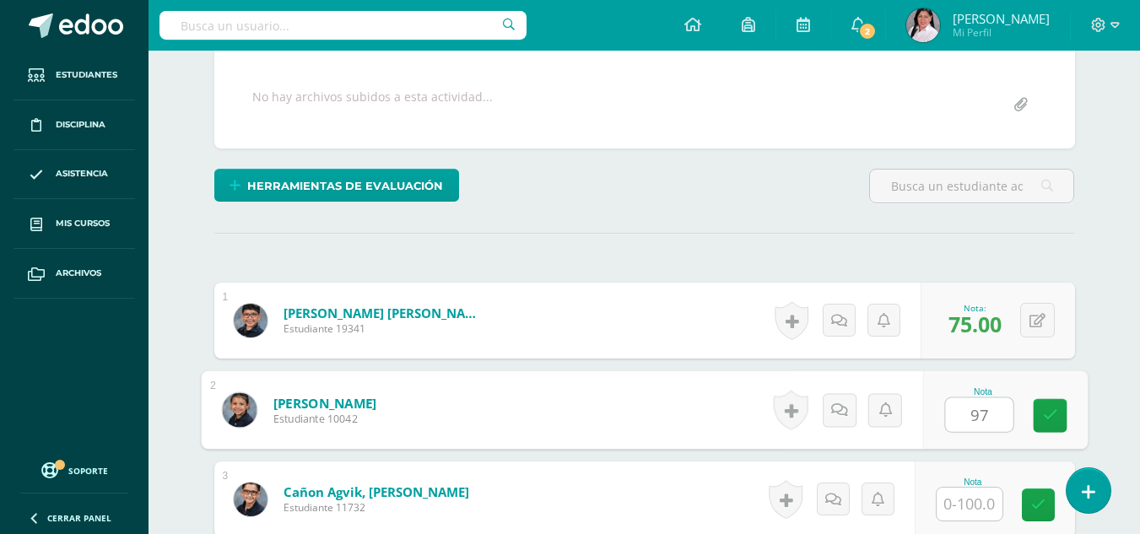
type input "97"
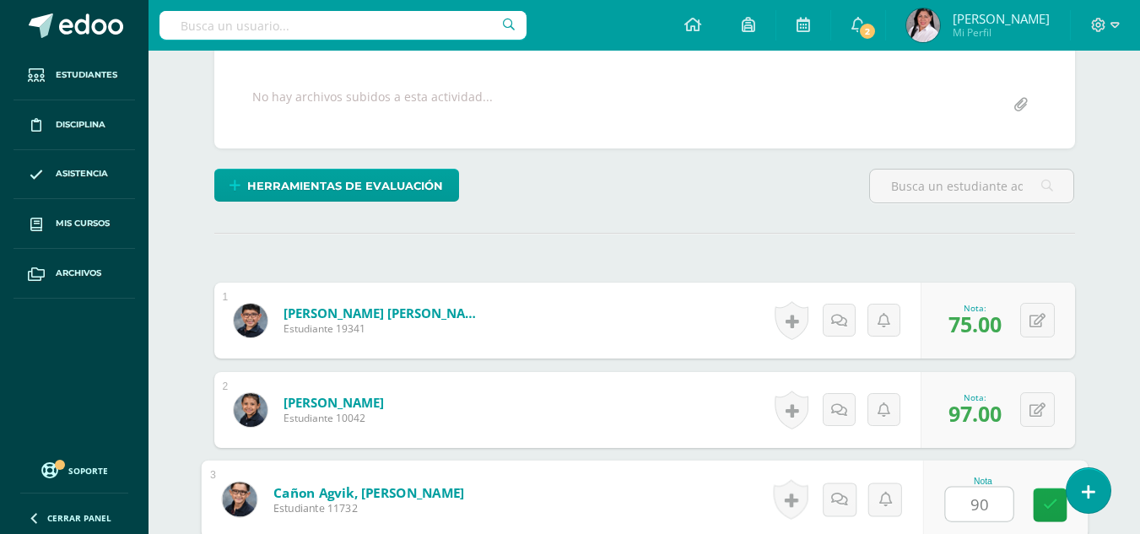
type input "90"
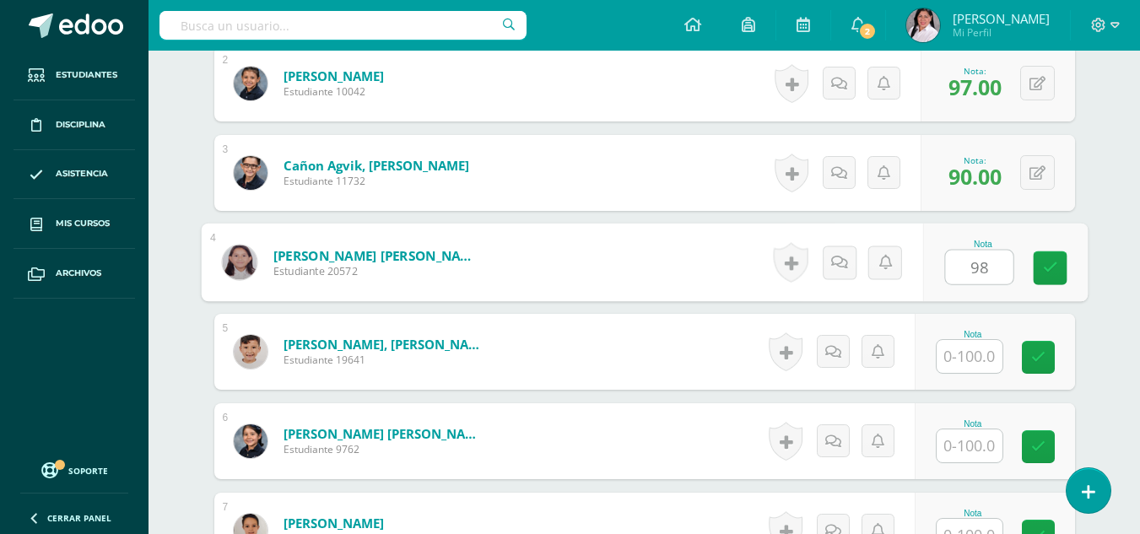
type input "98"
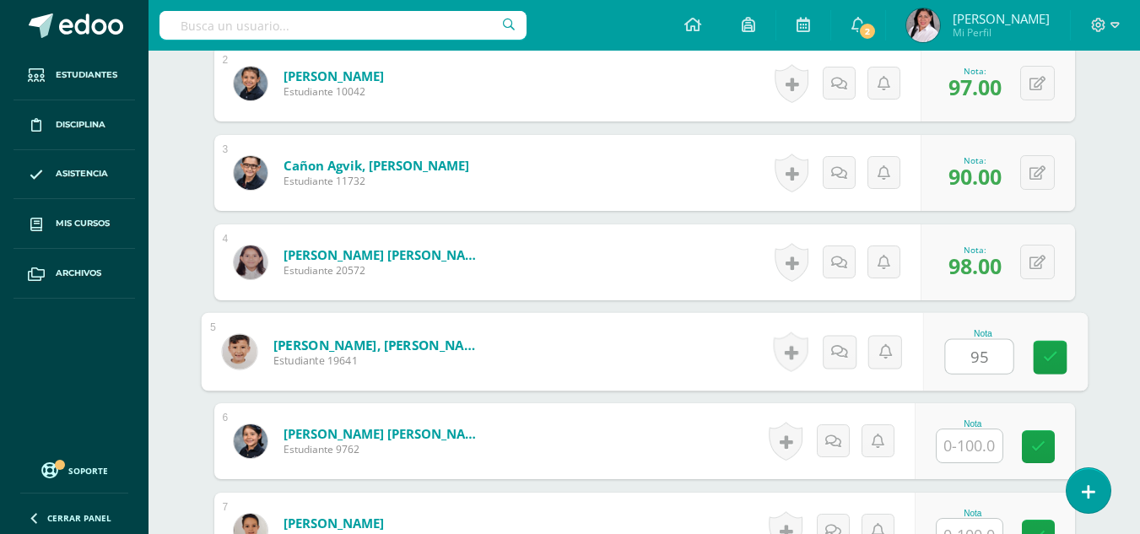
type input "95"
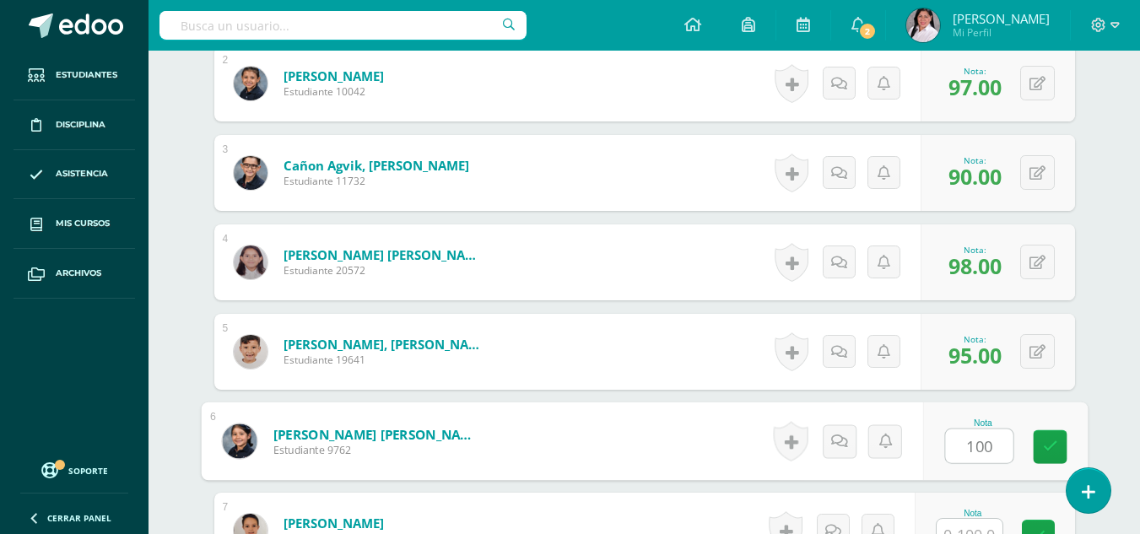
type input "100"
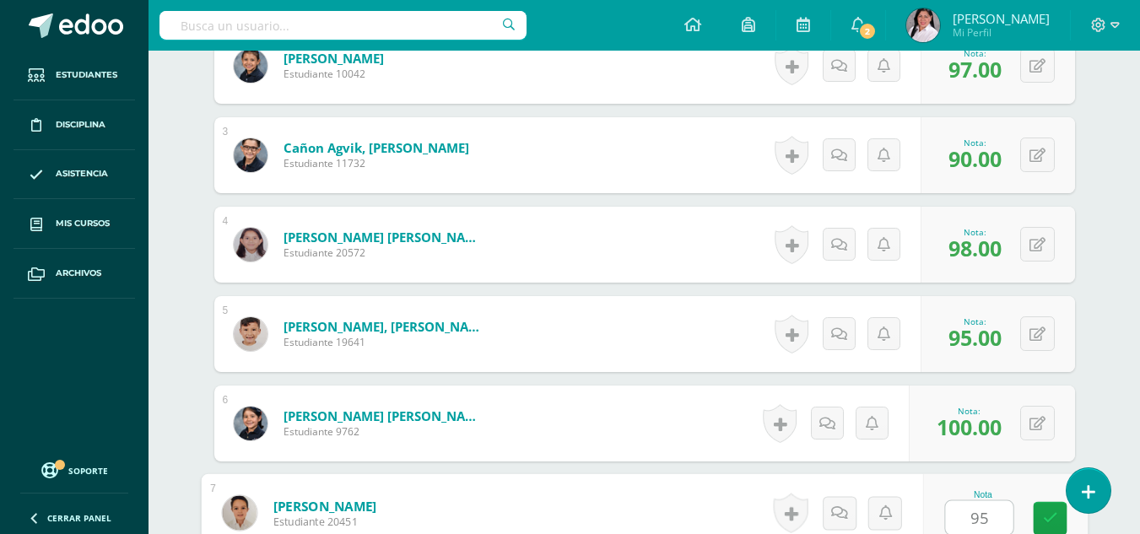
type input "95"
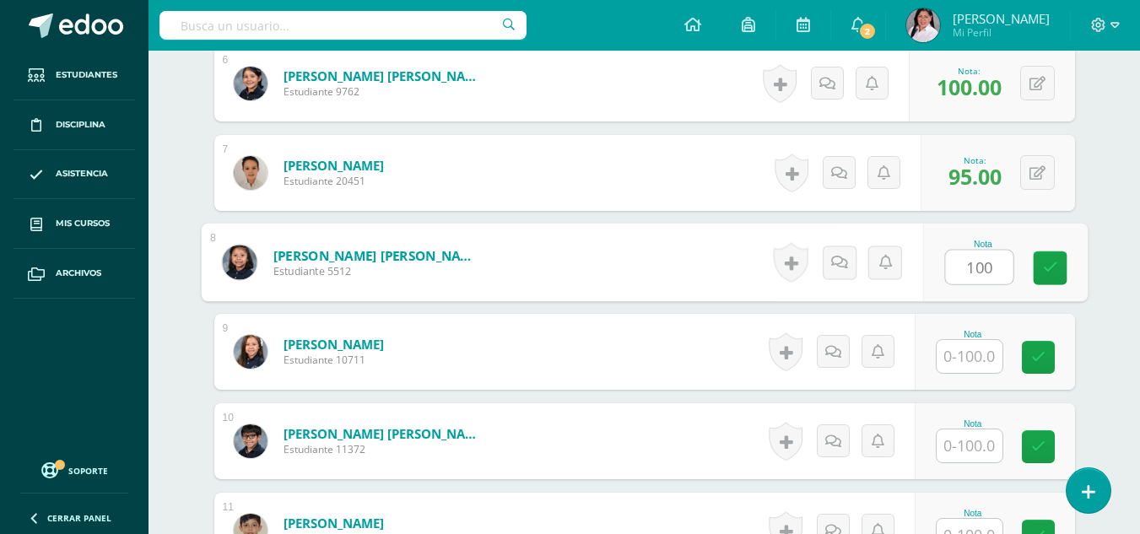
type input "100"
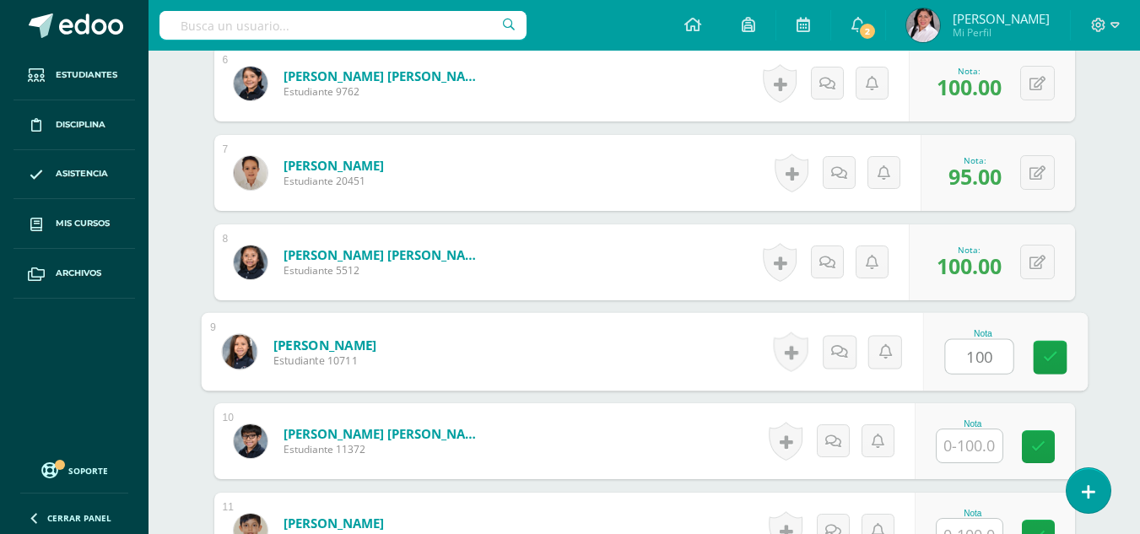
type input "100"
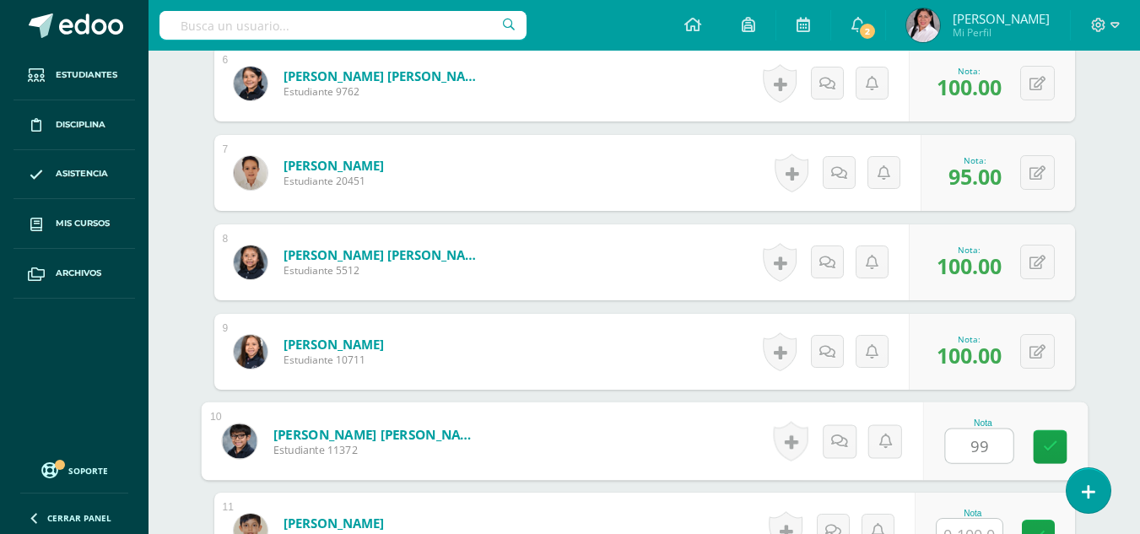
type input "99"
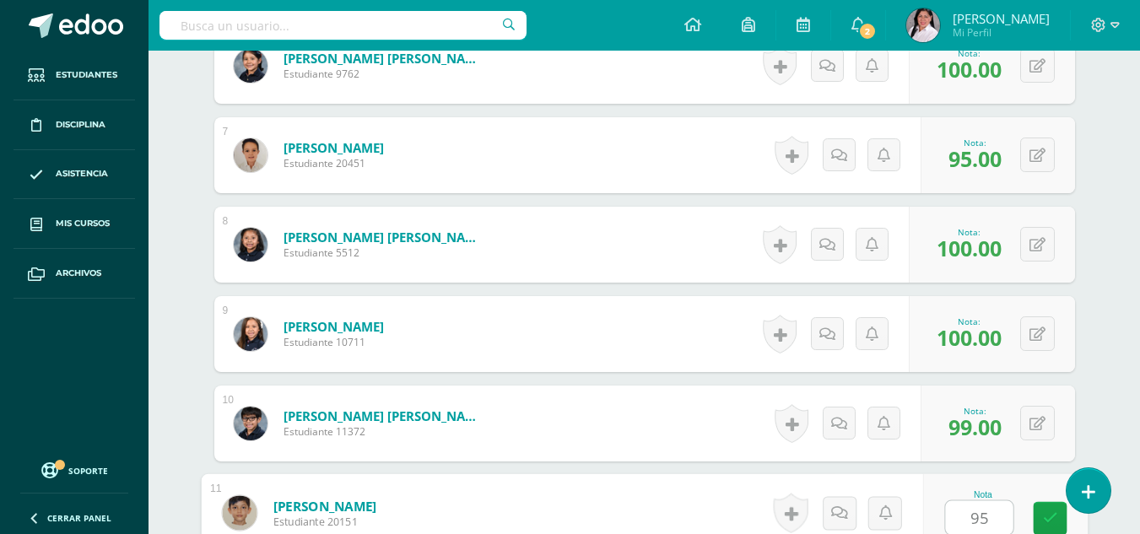
type input "95"
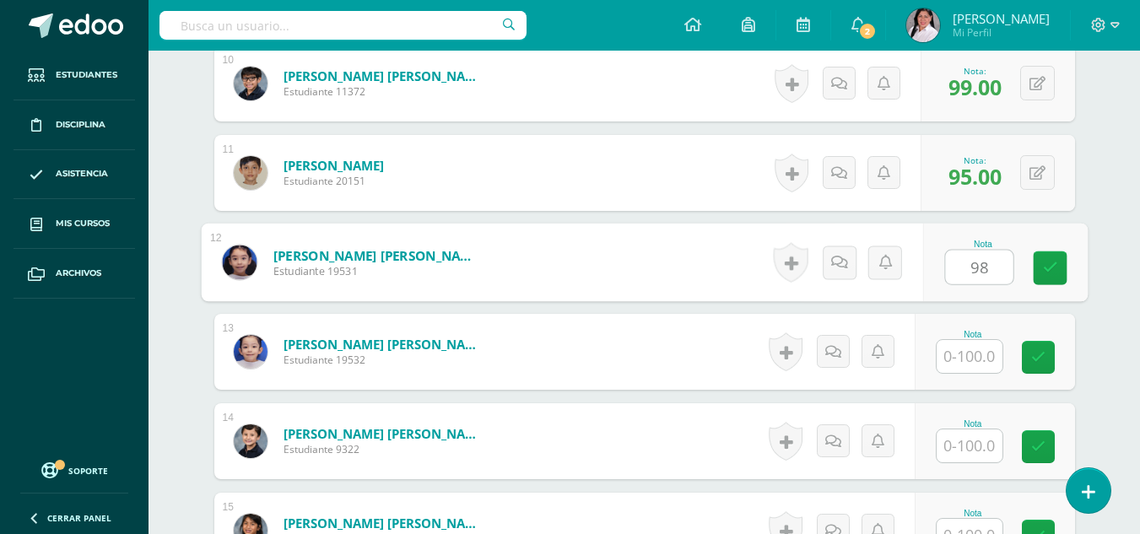
type input "98"
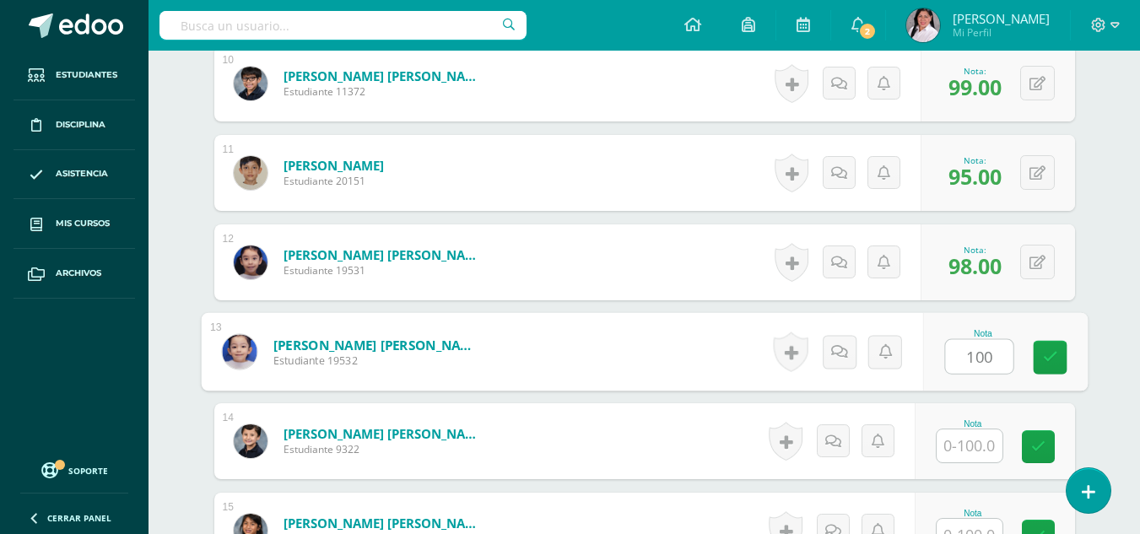
type input "100"
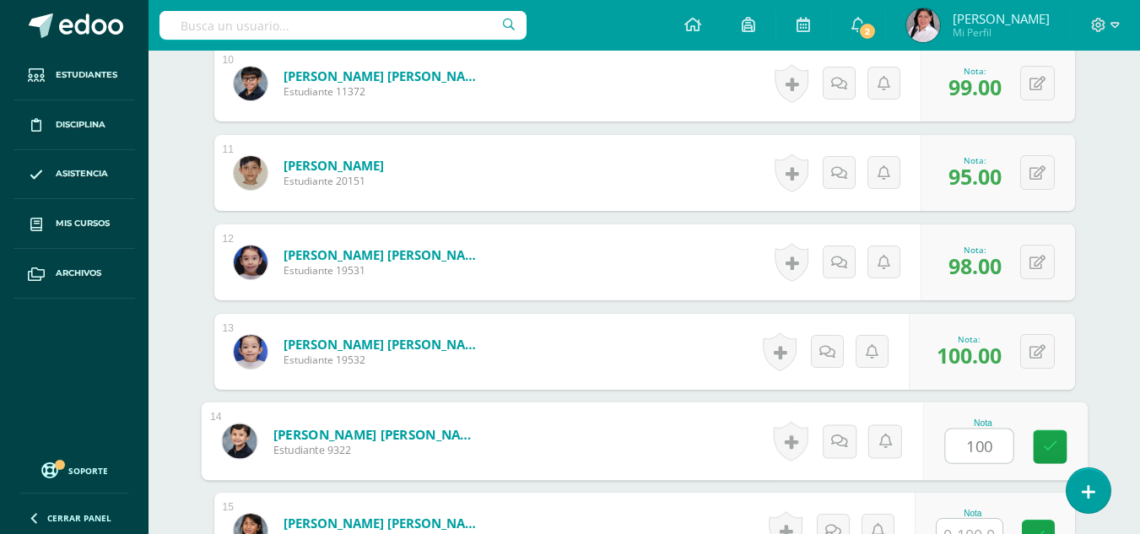
type input "100"
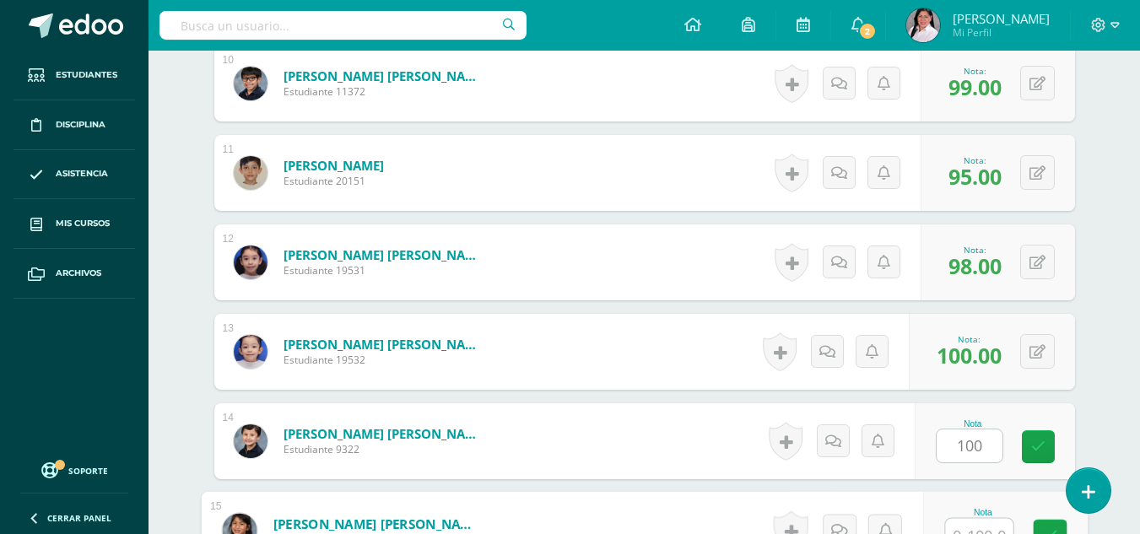
scroll to position [1363, 0]
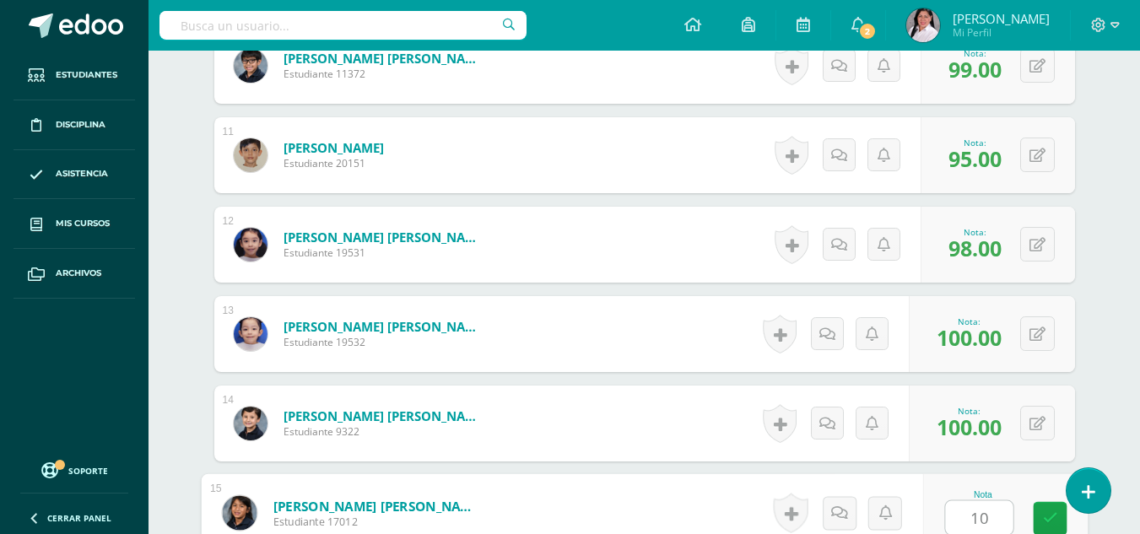
type input "100"
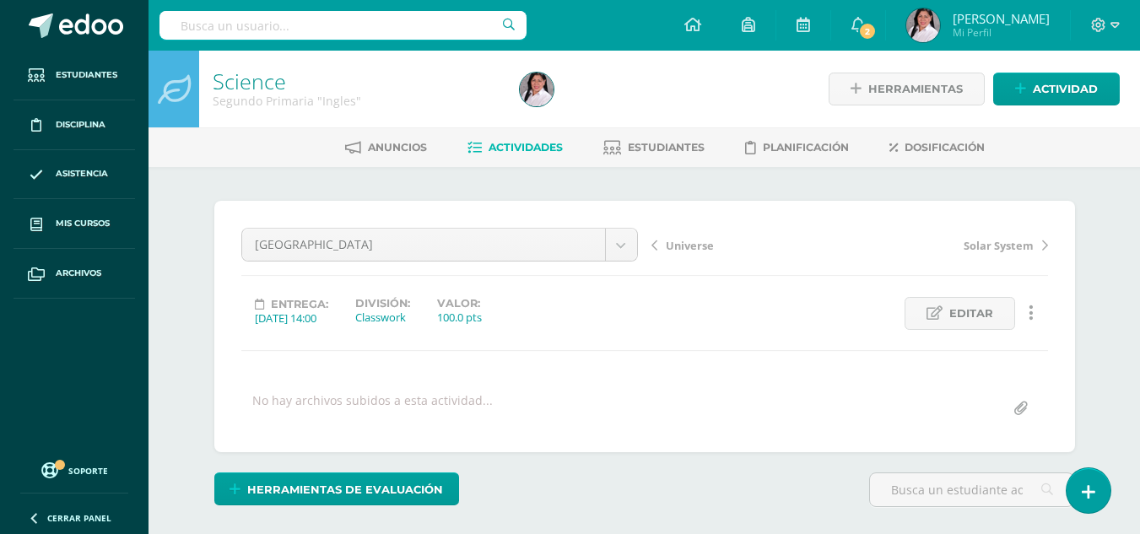
scroll to position [1, 0]
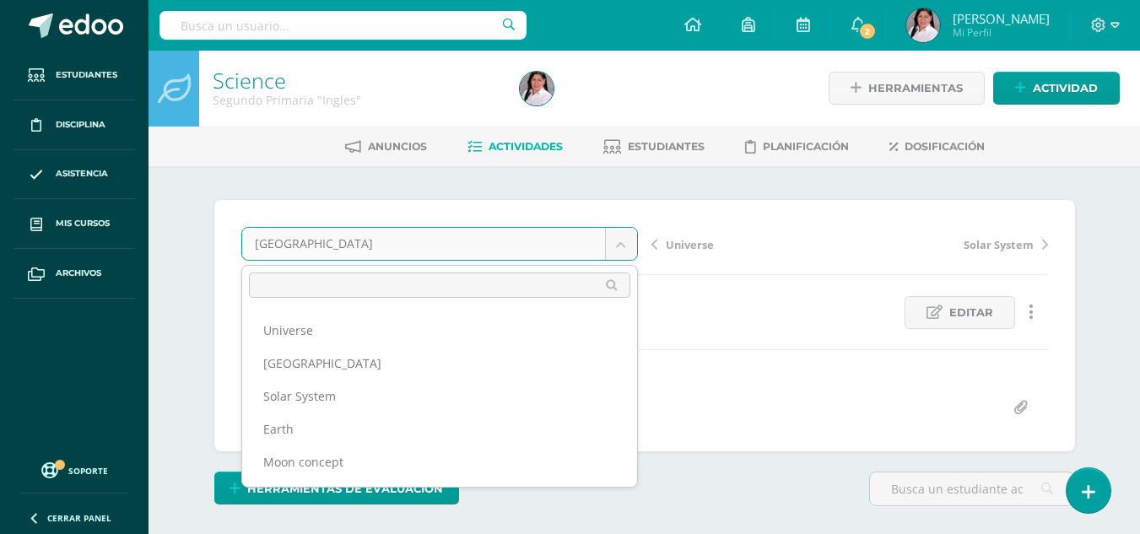
scroll to position [123, 0]
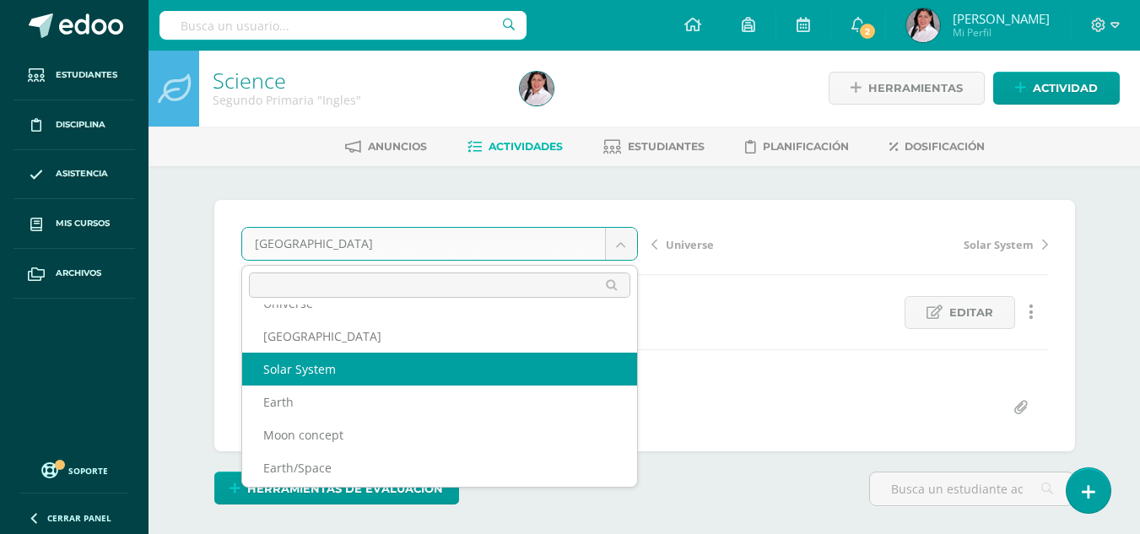
select select "/dashboard/teacher/grade-activity/238533/"
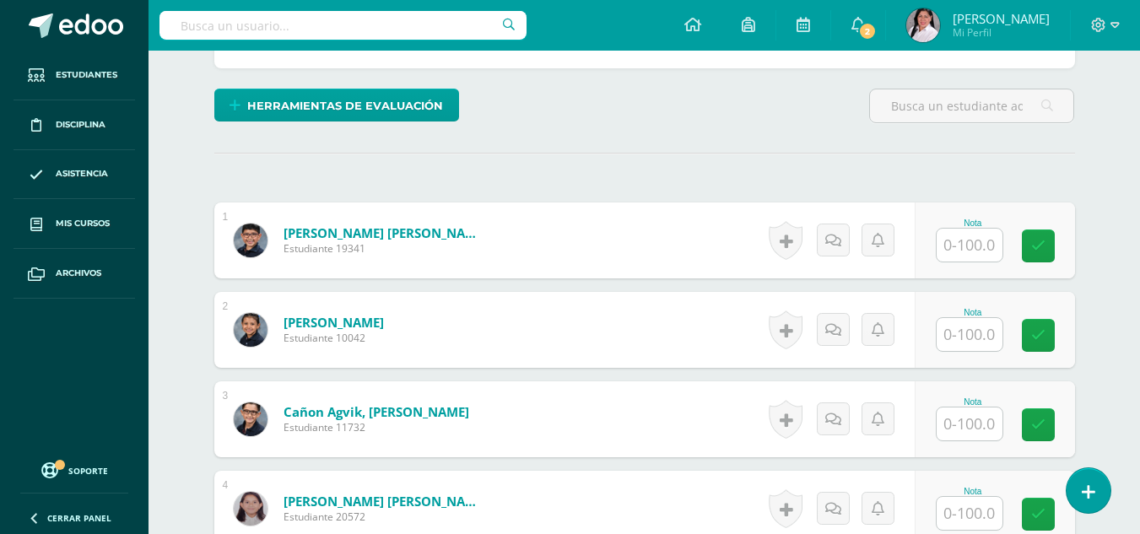
scroll to position [390, 0]
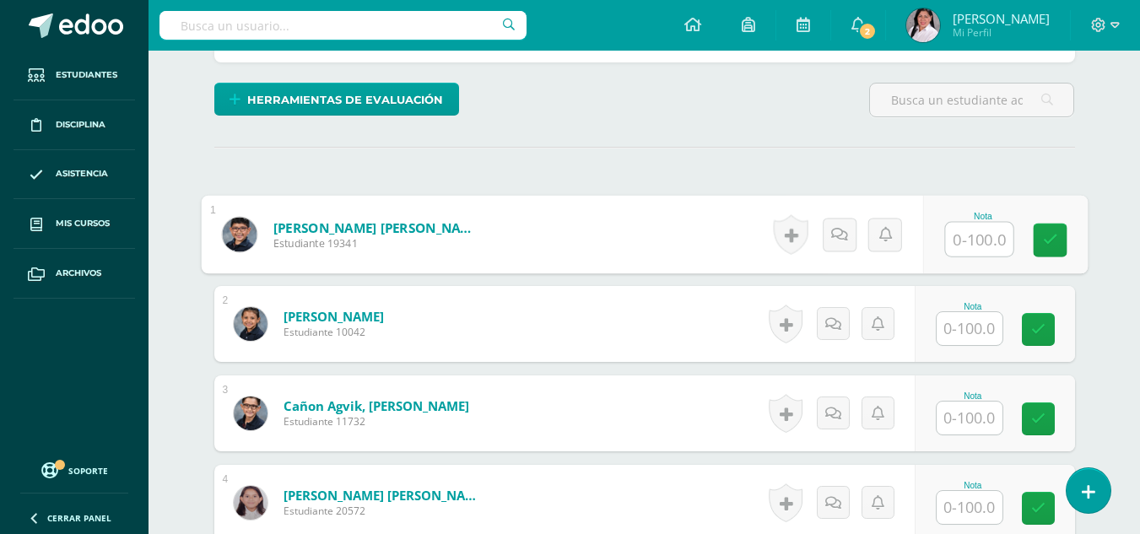
click at [978, 245] on input "text" at bounding box center [978, 240] width 67 height 34
type input "75"
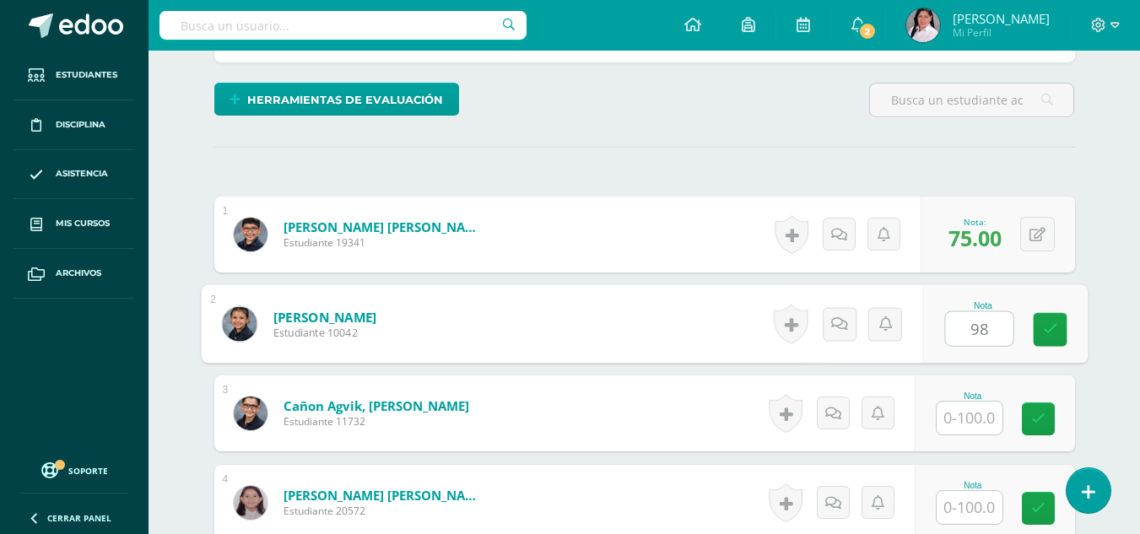
type input "98"
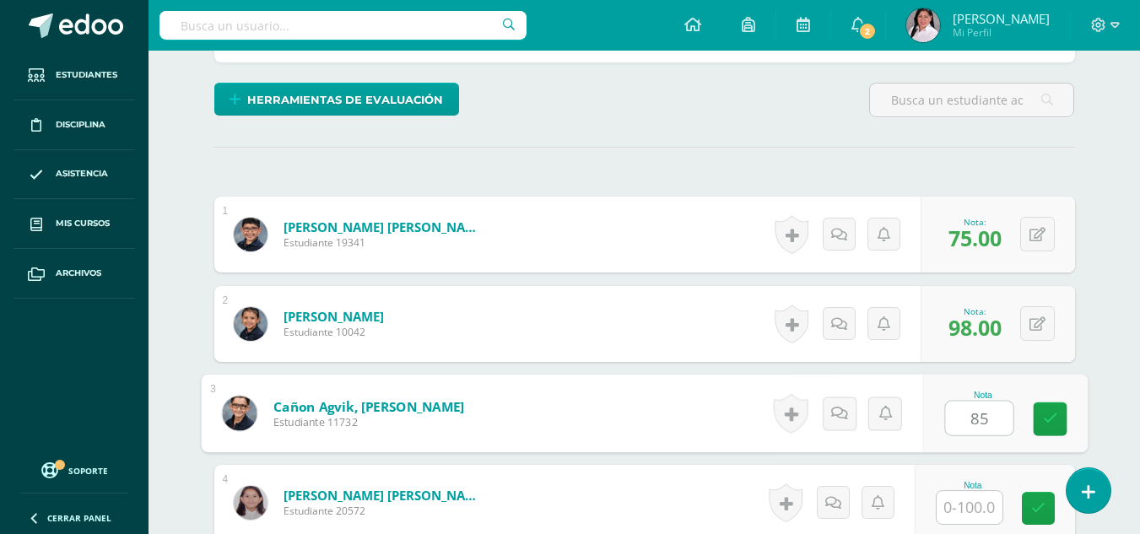
type input "85"
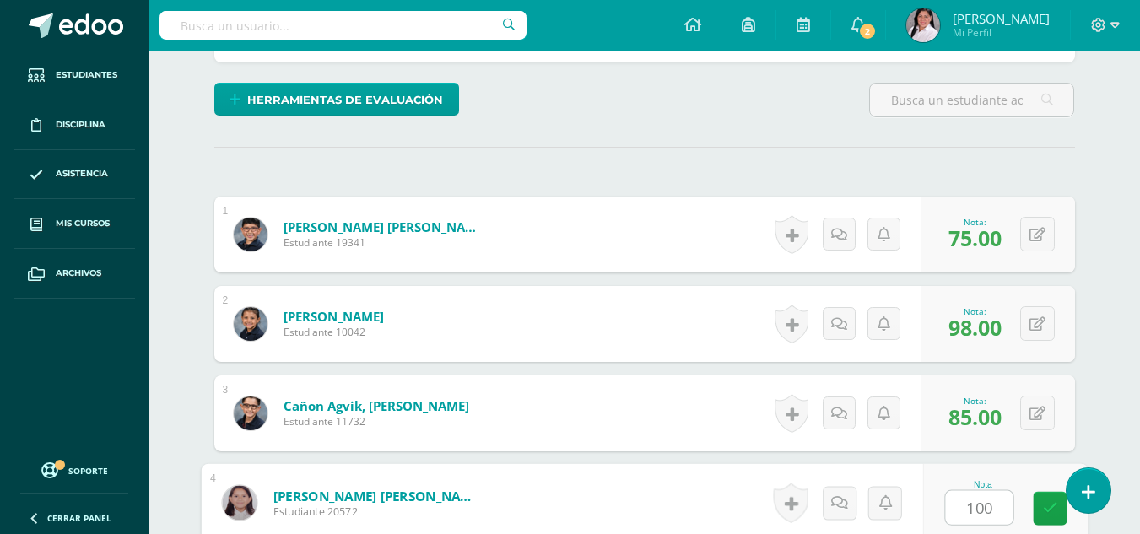
type input "100"
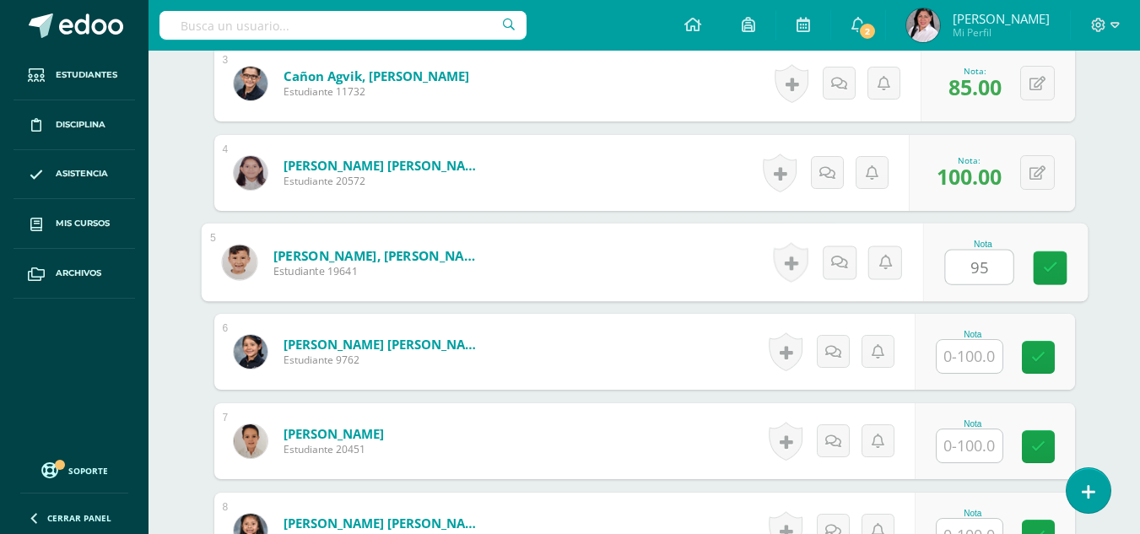
type input "95"
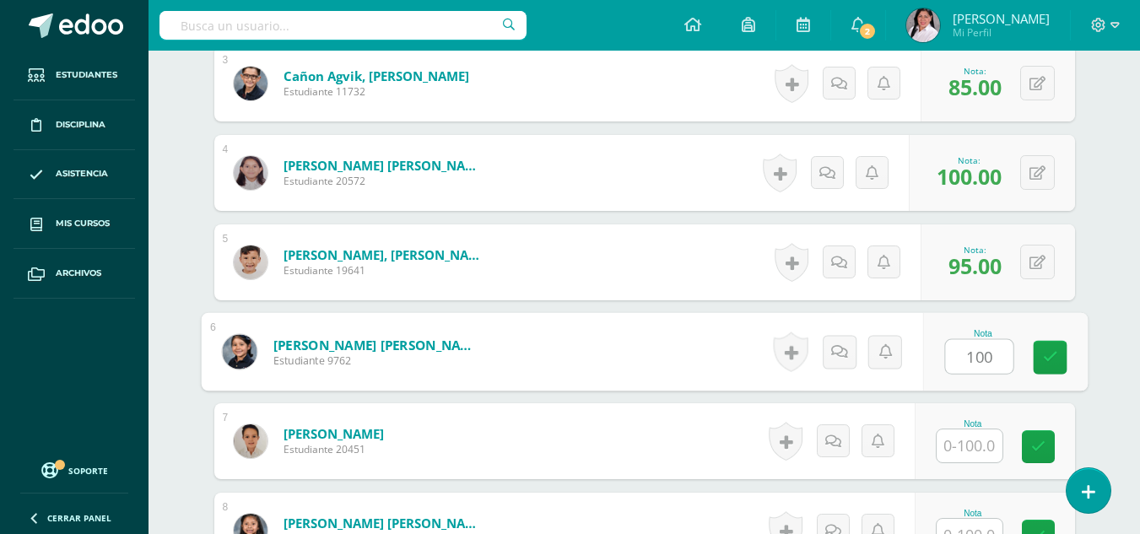
type input "100"
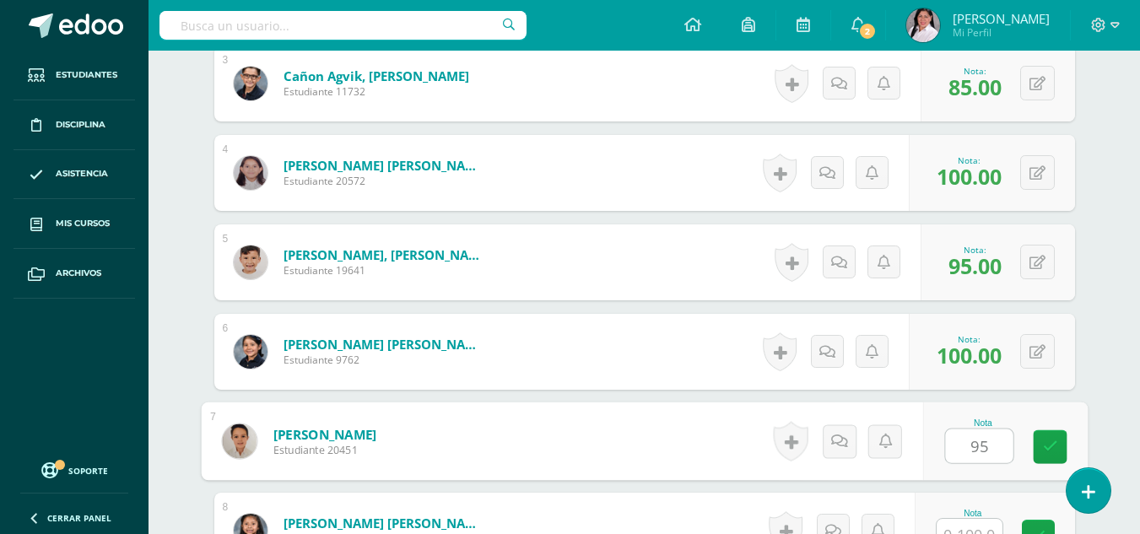
type input "95"
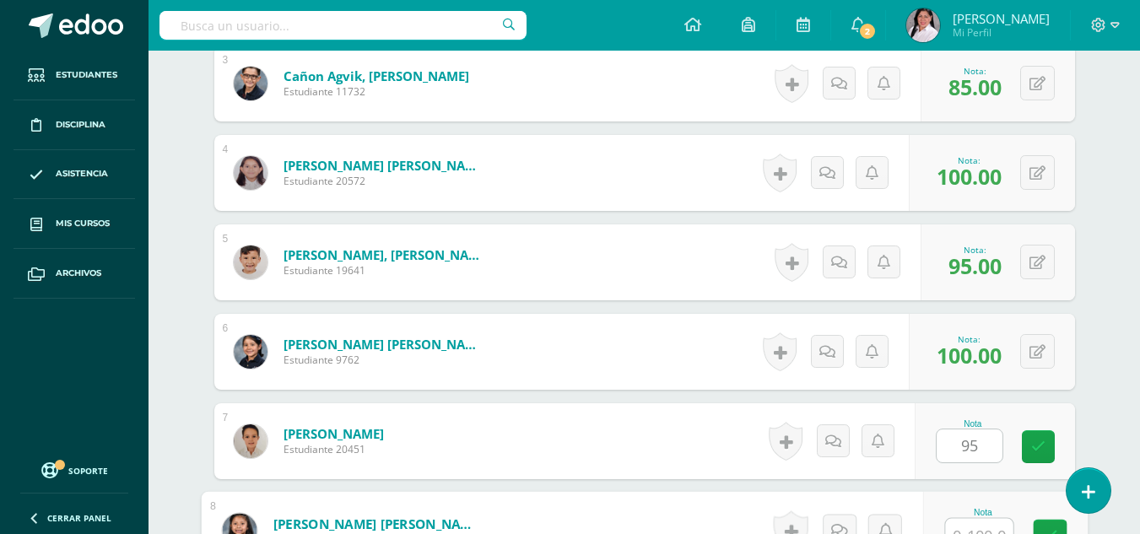
scroll to position [737, 0]
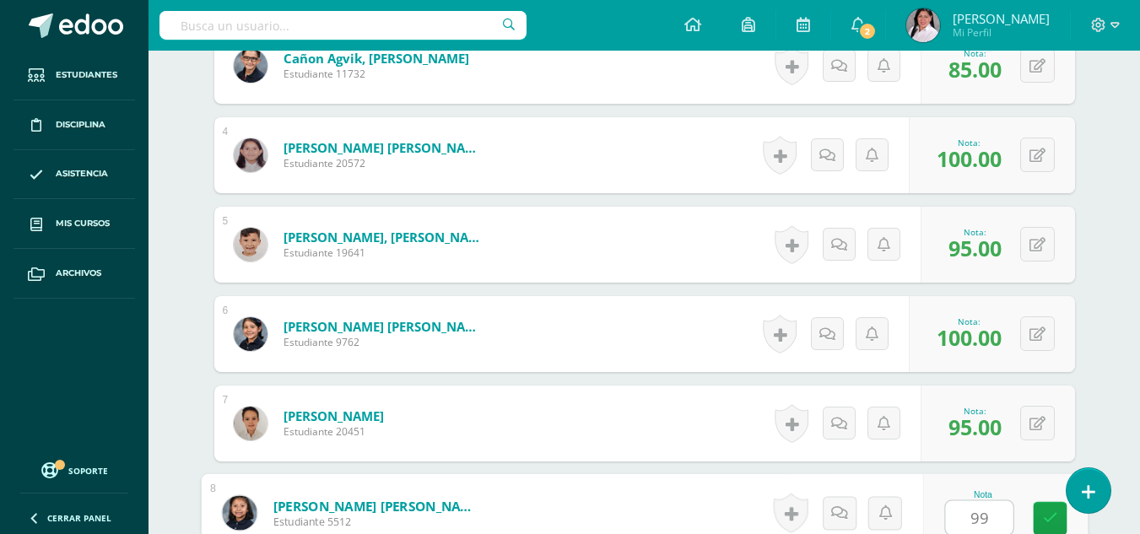
type input "99"
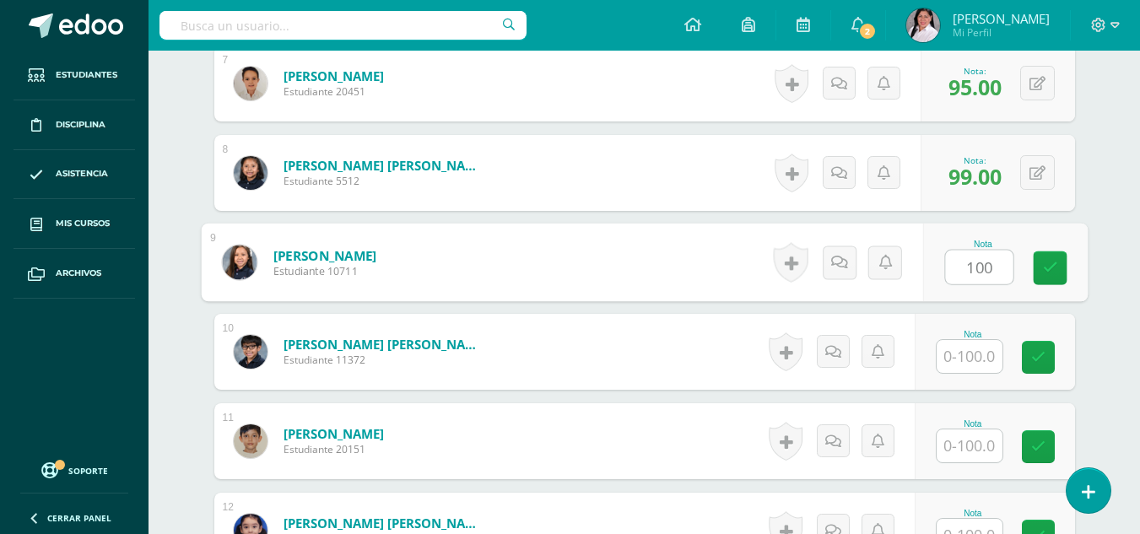
type input "100"
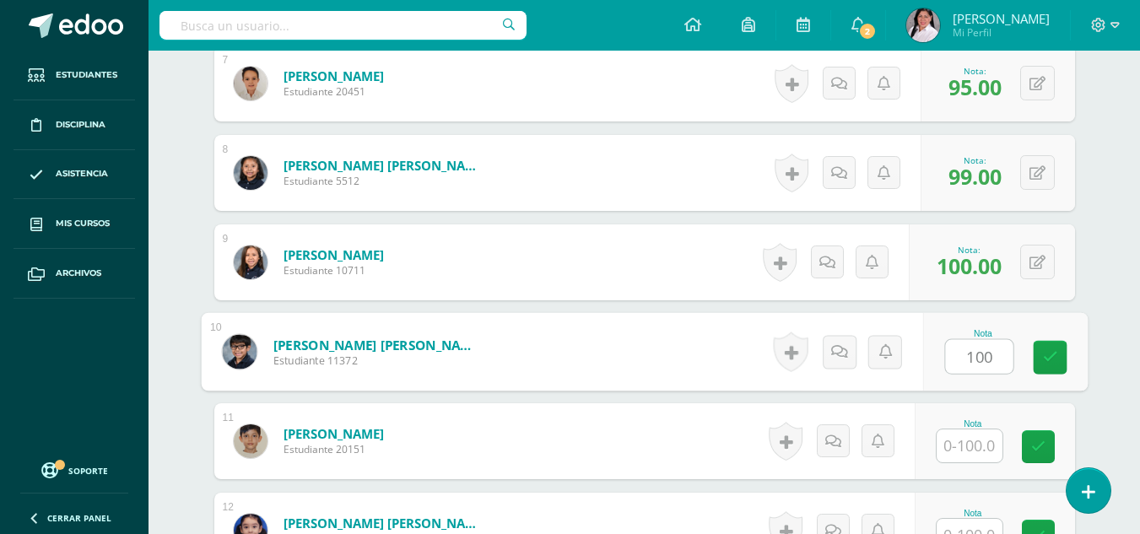
type input "100"
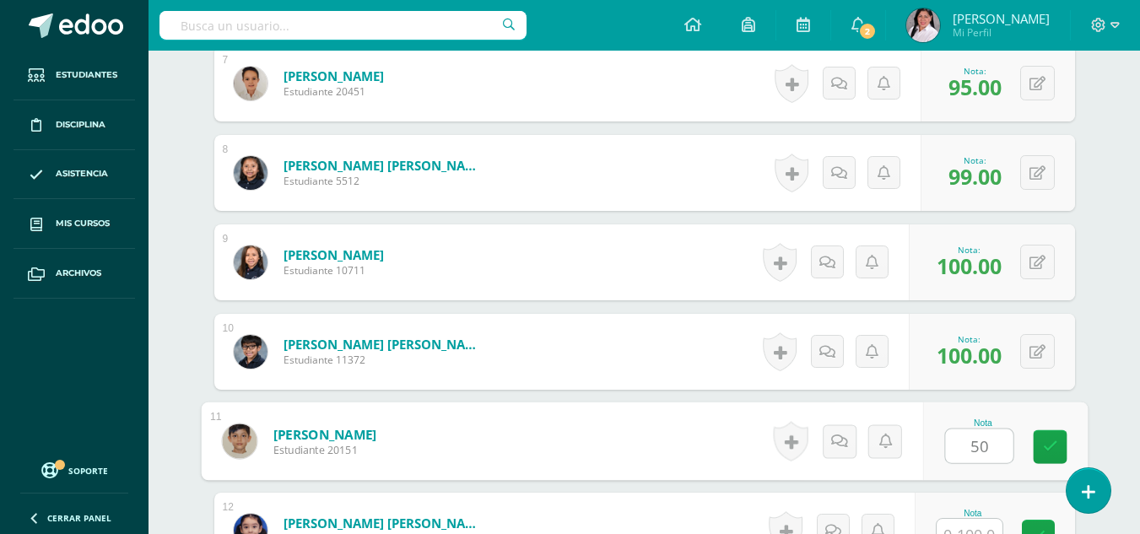
type input "50"
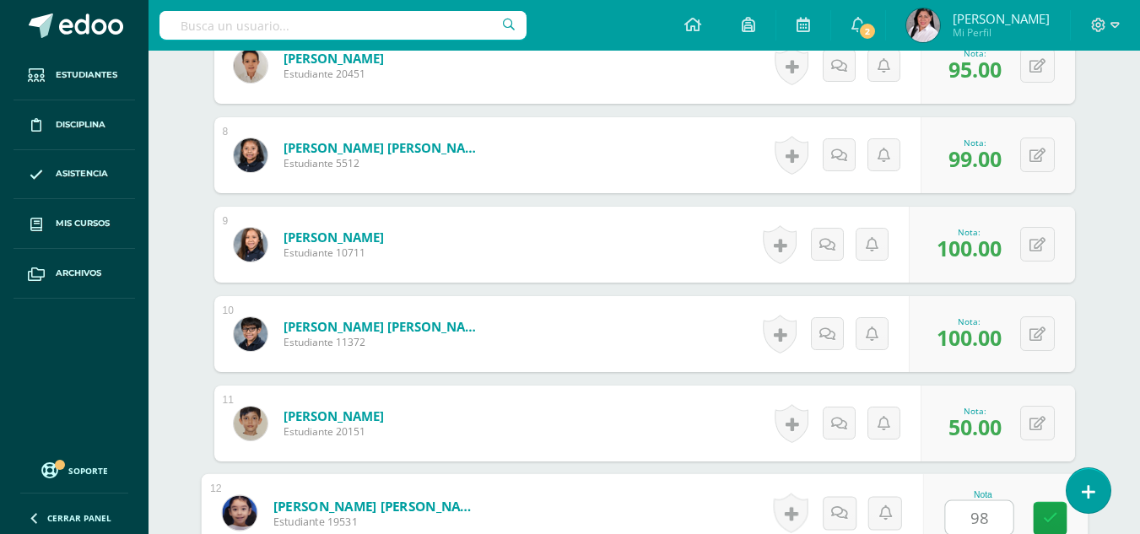
type input "98"
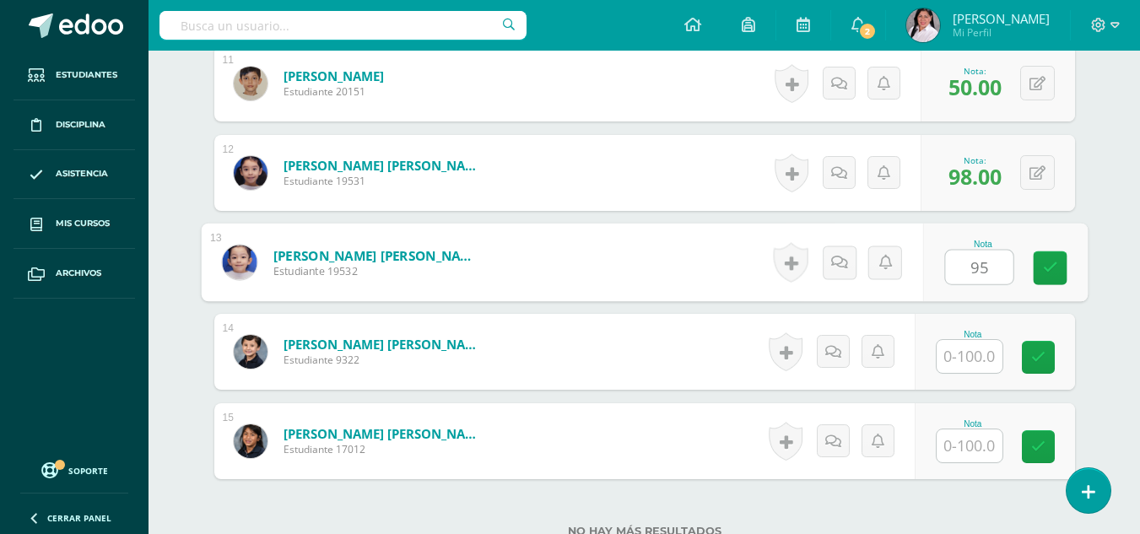
type input "95"
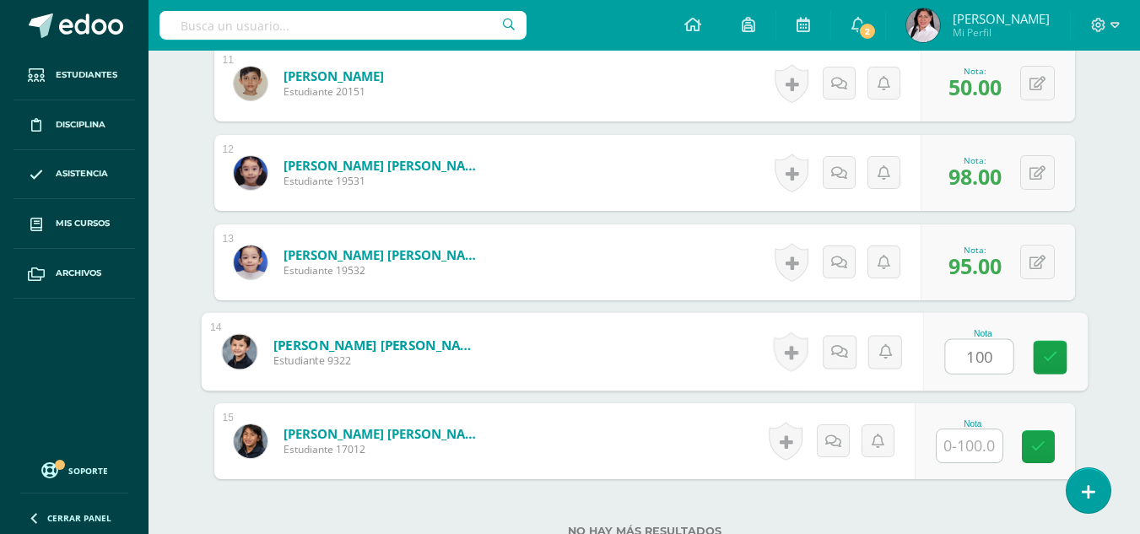
type input "100"
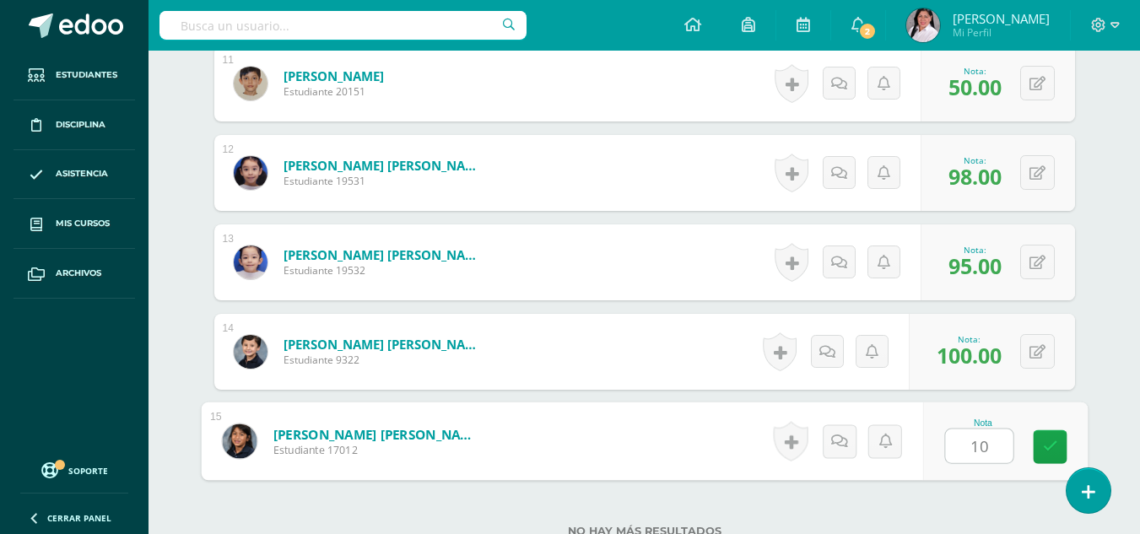
type input "100"
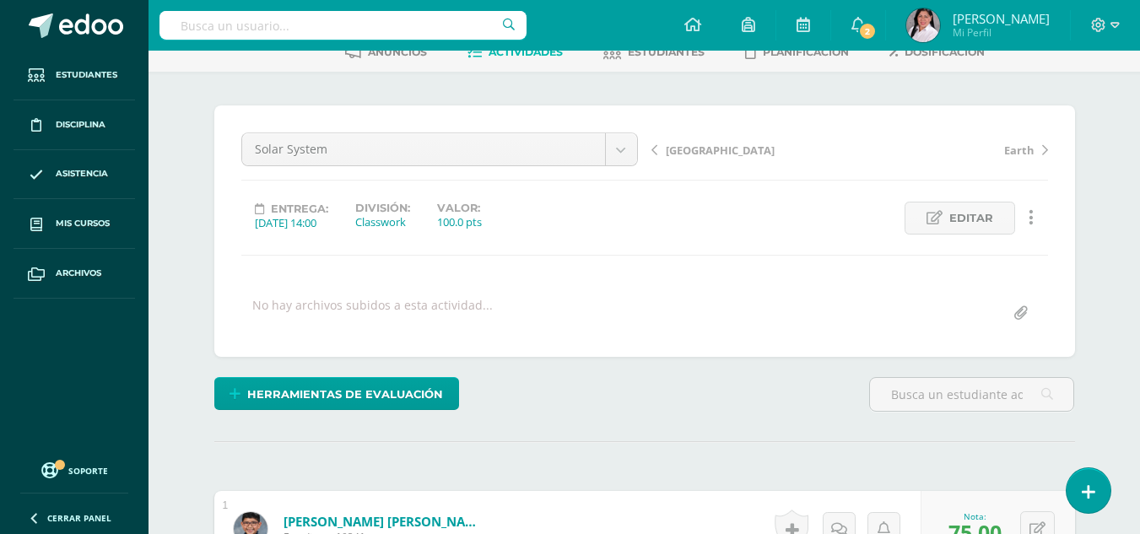
scroll to position [88, 0]
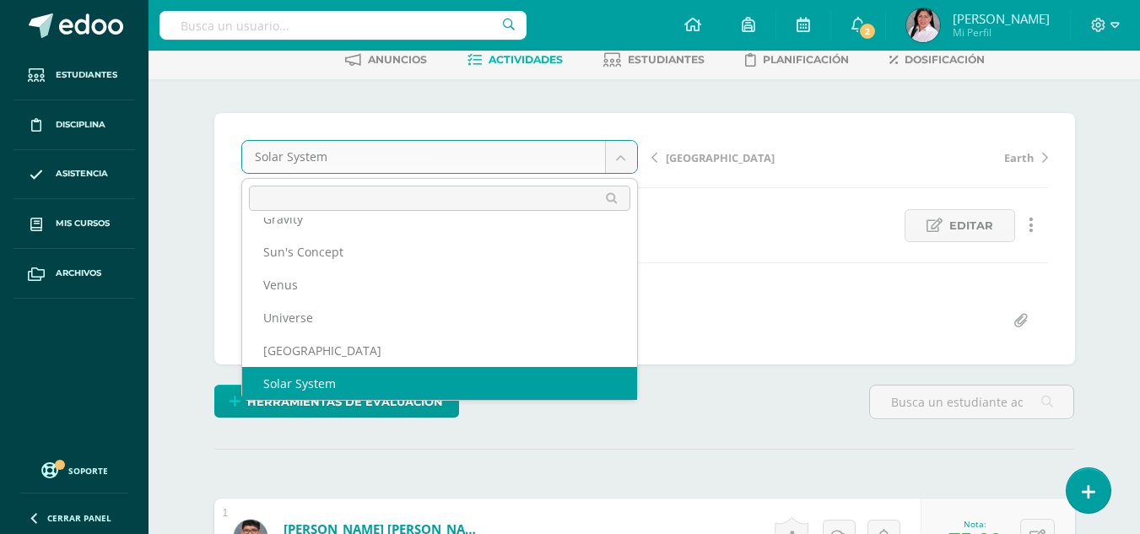
scroll to position [0, 0]
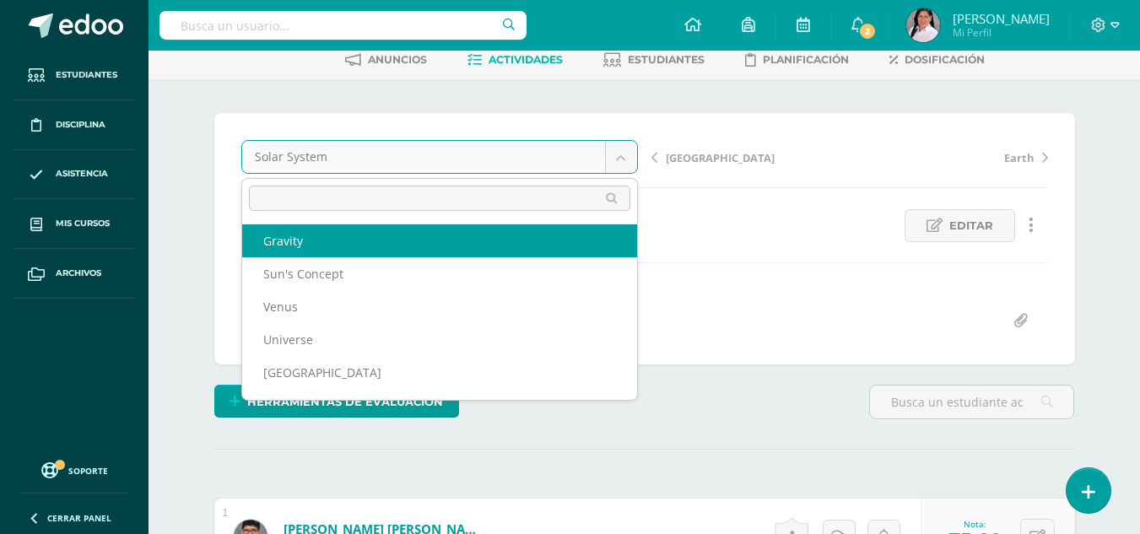
select select "/dashboard/teacher/grade-activity/238535/"
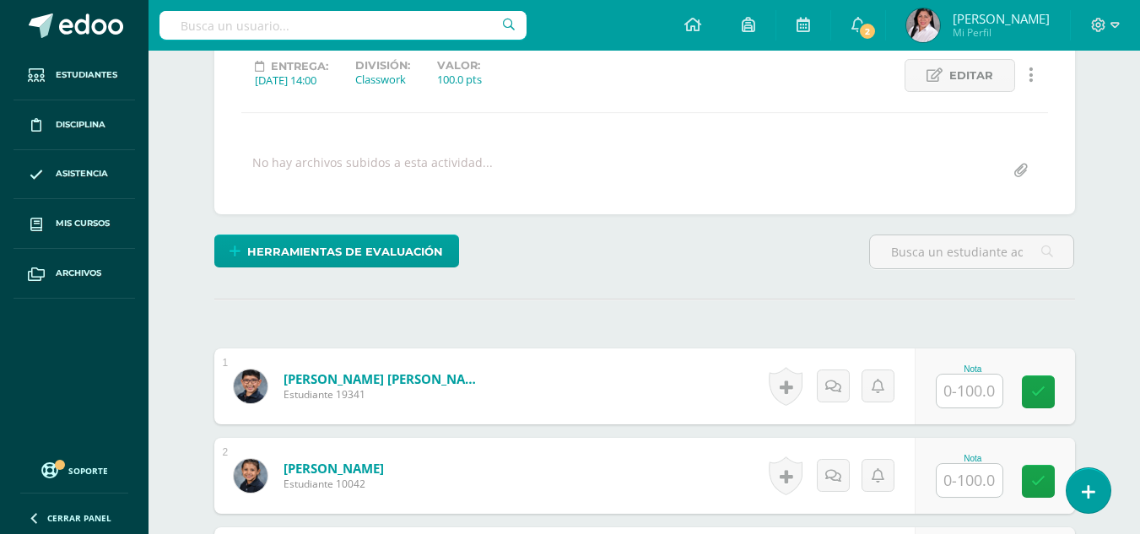
scroll to position [253, 0]
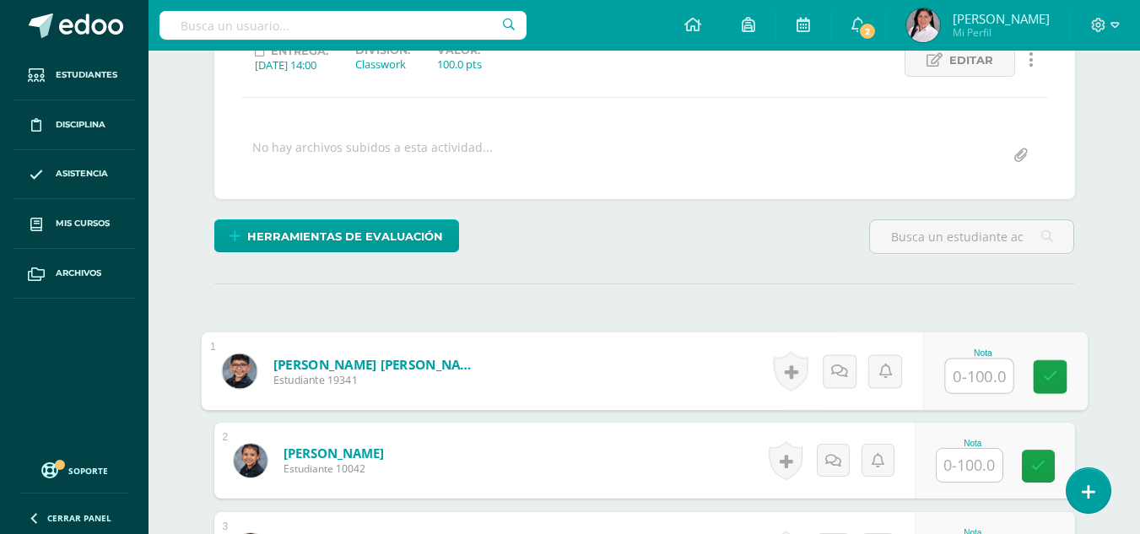
click at [969, 375] on input "text" at bounding box center [978, 376] width 67 height 34
type input "75"
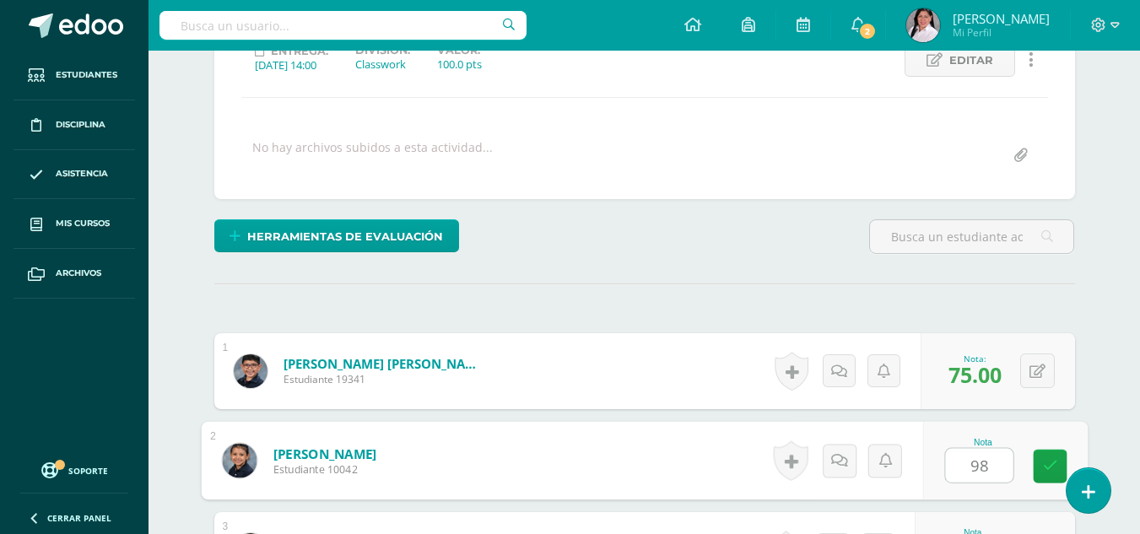
type input "98"
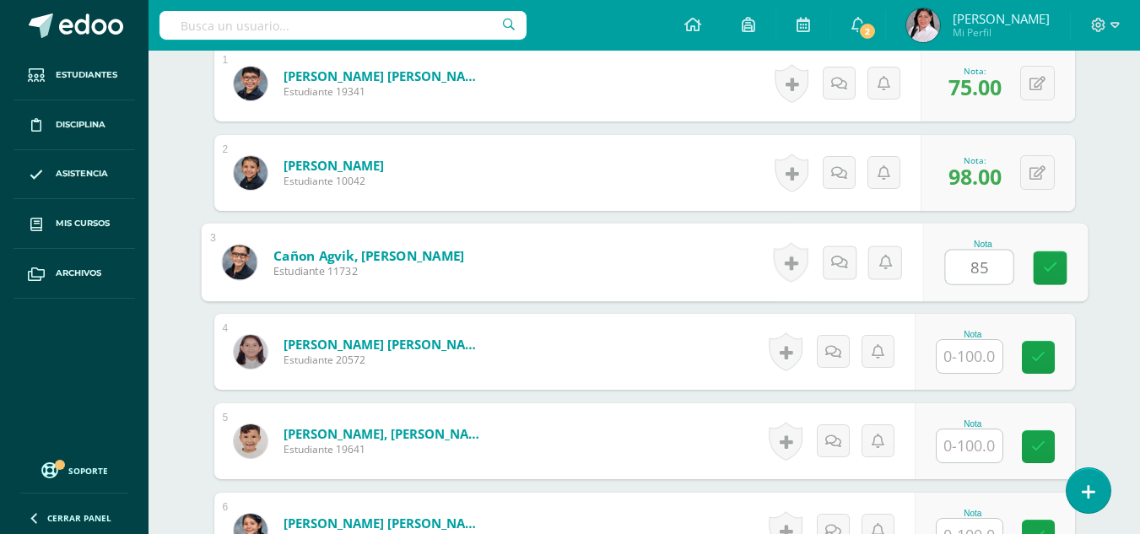
type input "85"
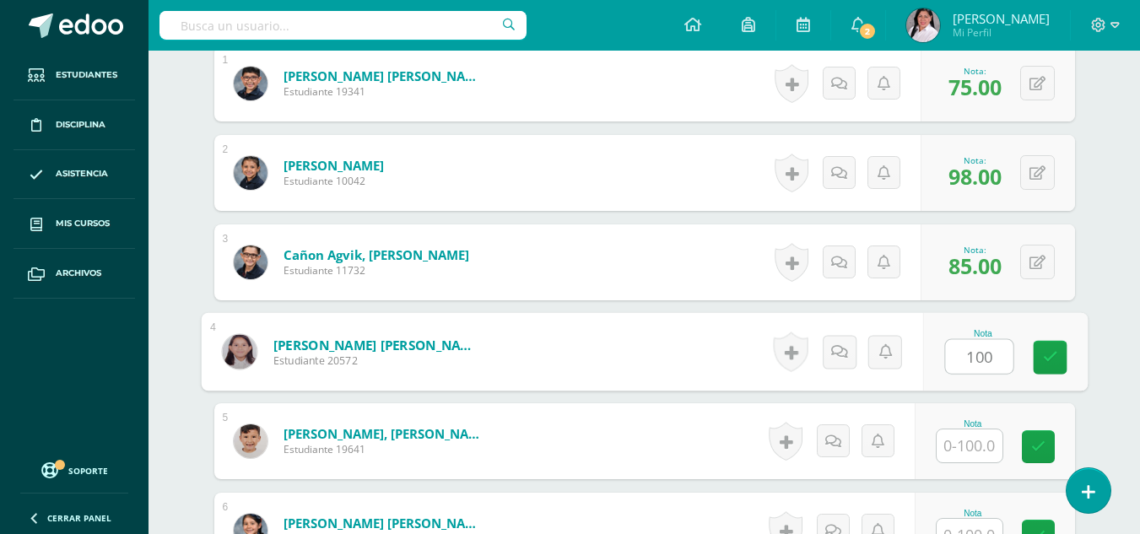
type input "100"
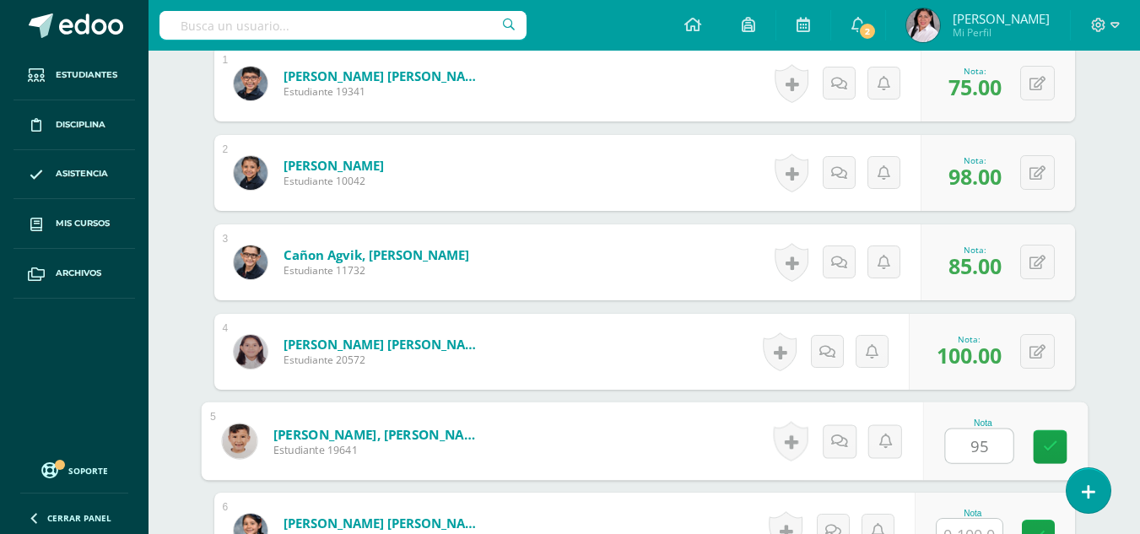
type input "95"
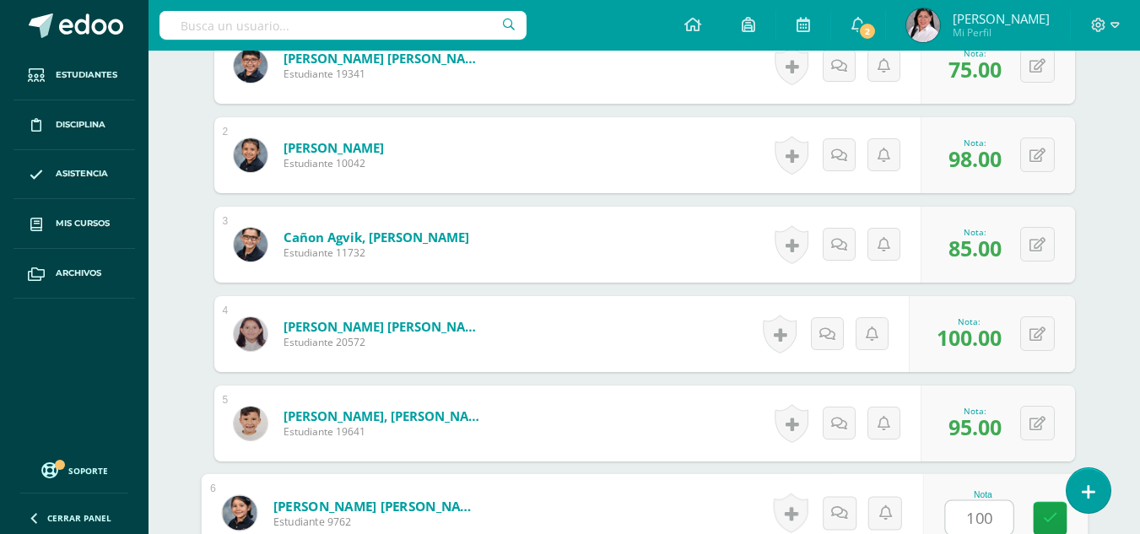
type input "100"
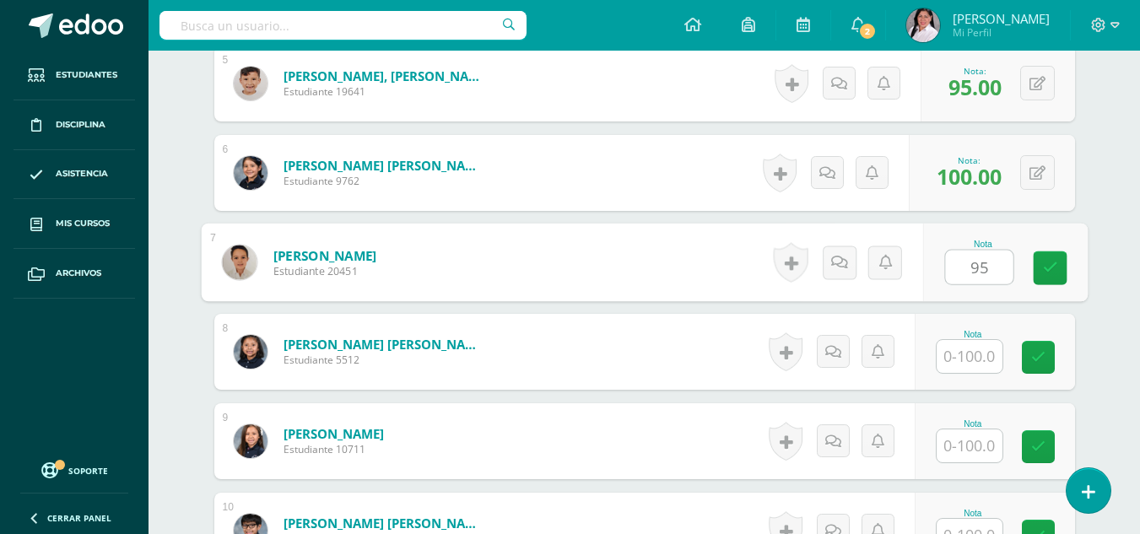
type input "95"
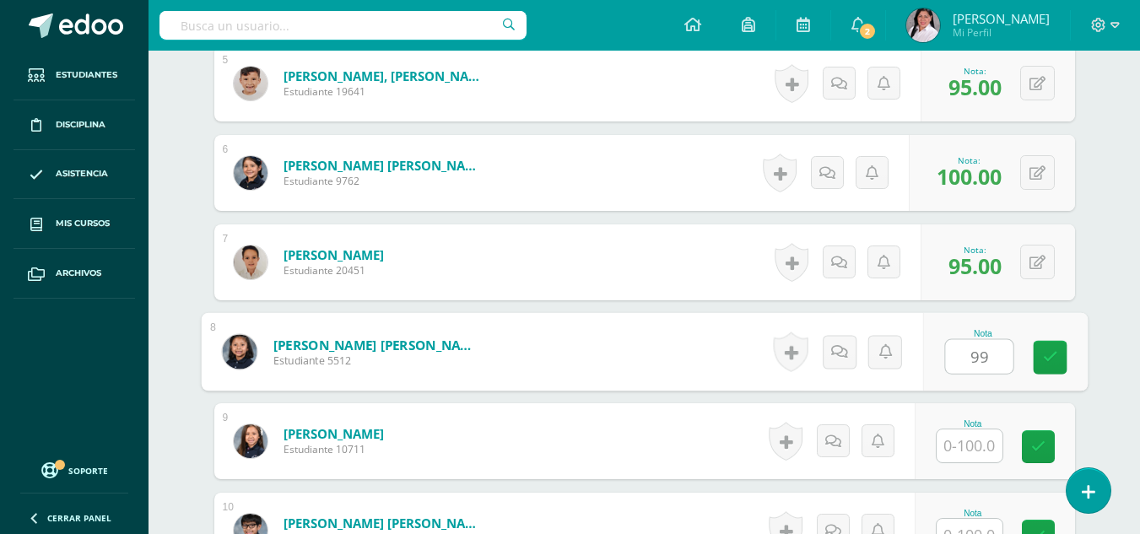
type input "99"
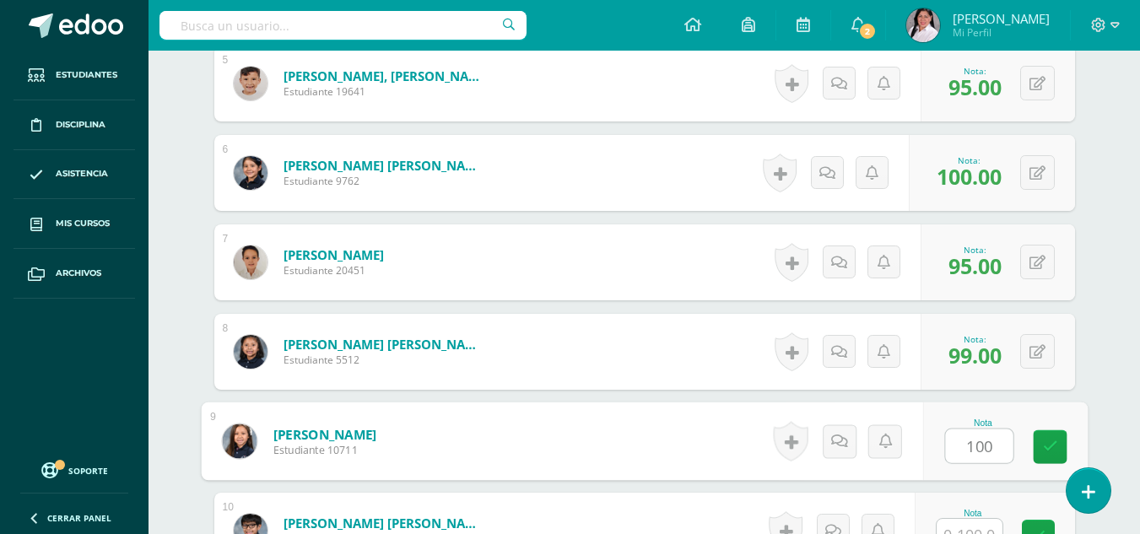
type input "100"
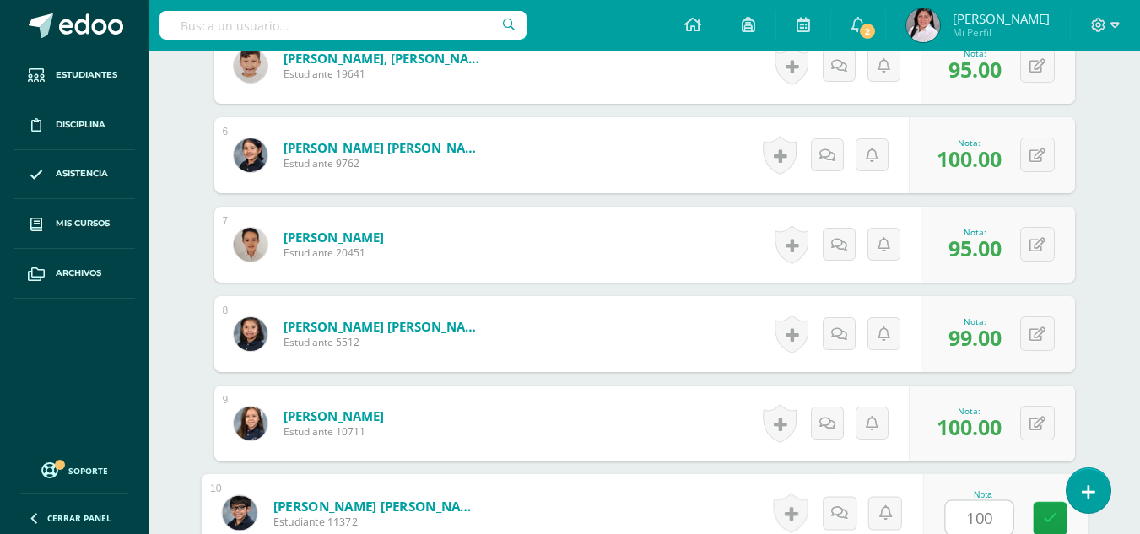
type input "100"
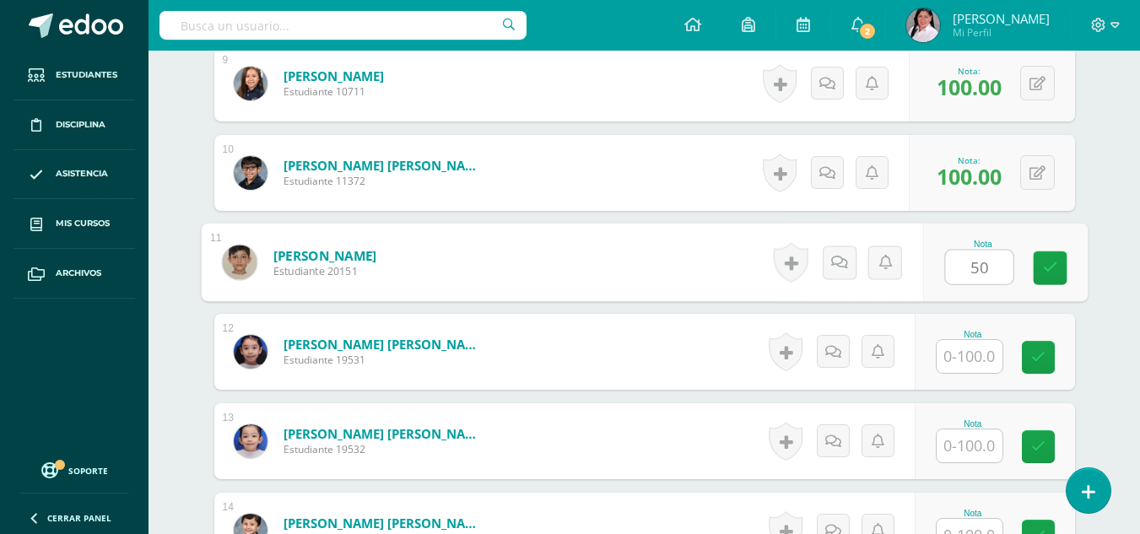
type input "50"
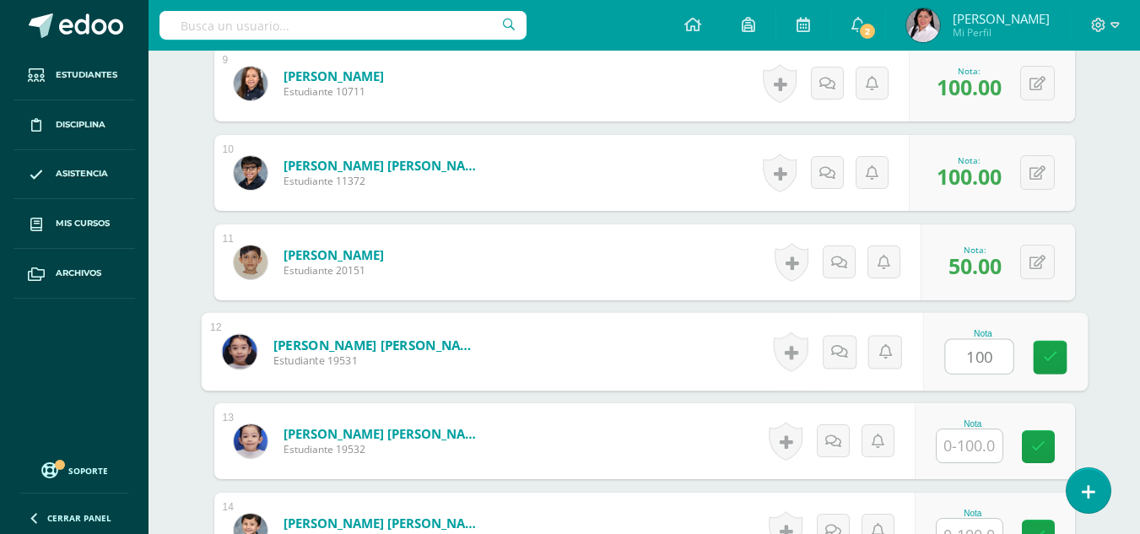
type input "100"
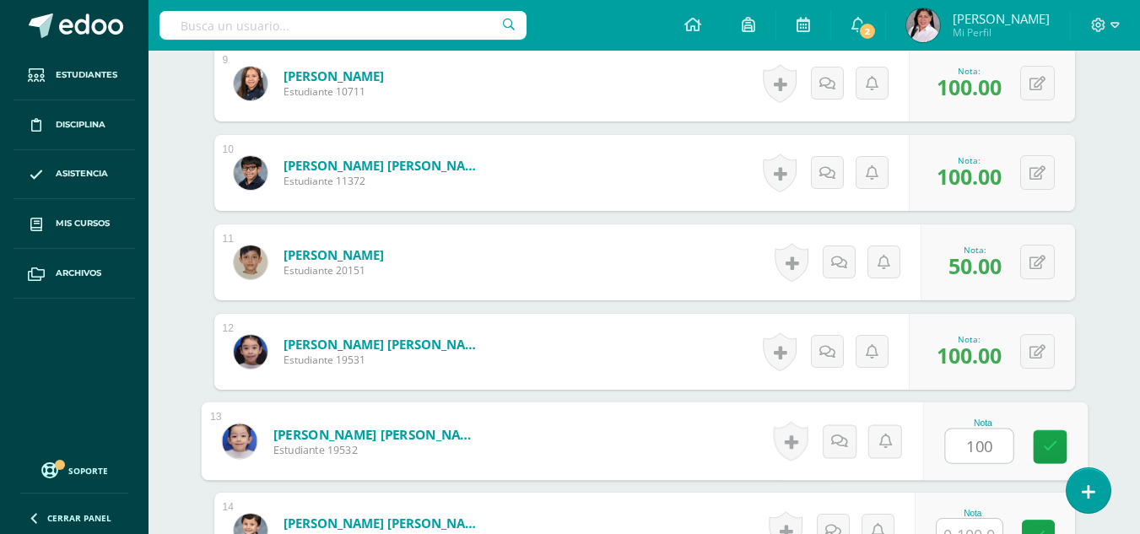
type input "100"
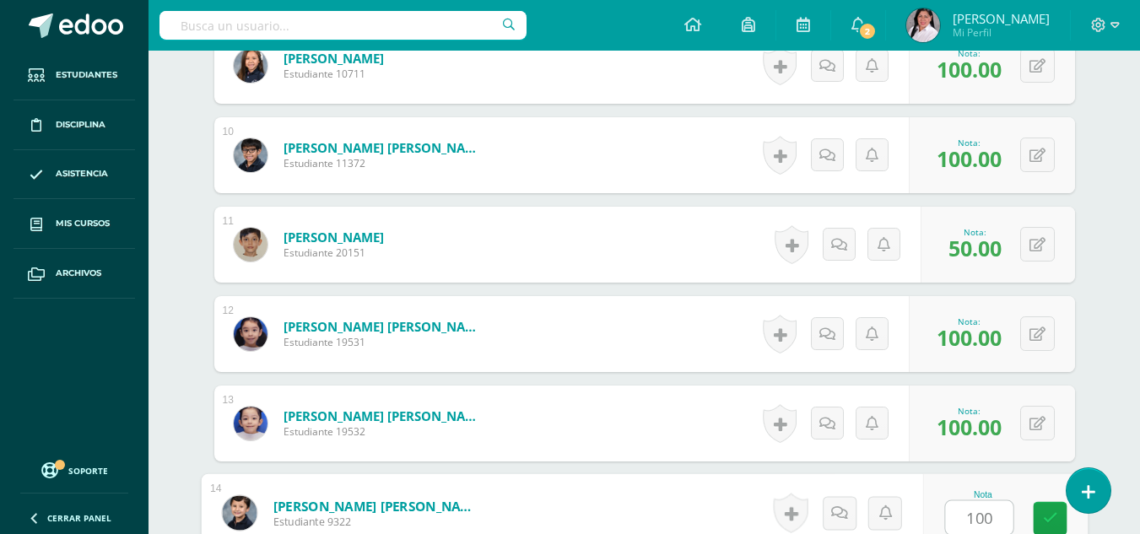
type input "100"
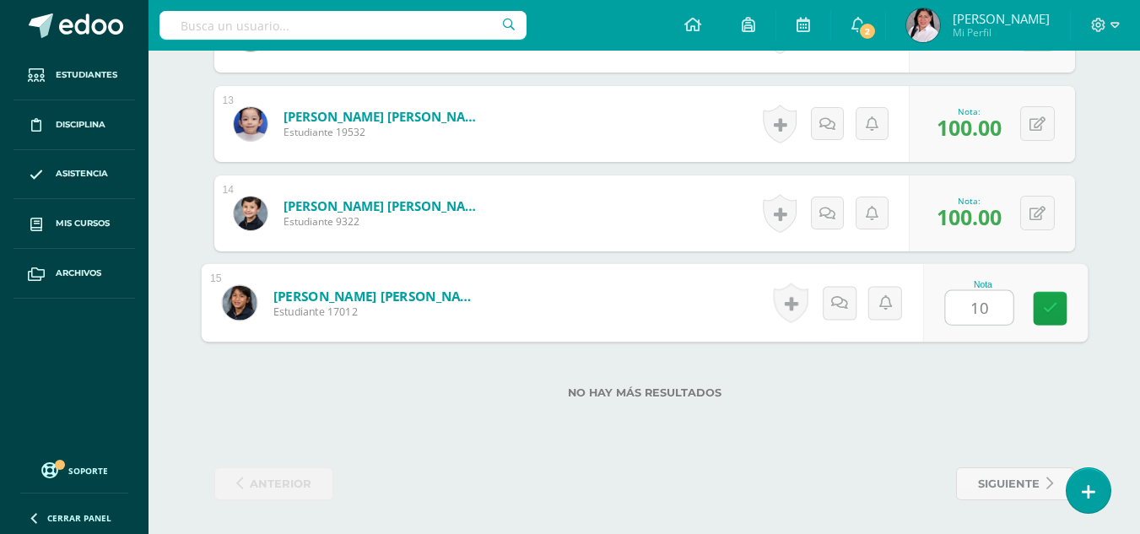
type input "100"
